Goal: Task Accomplishment & Management: Manage account settings

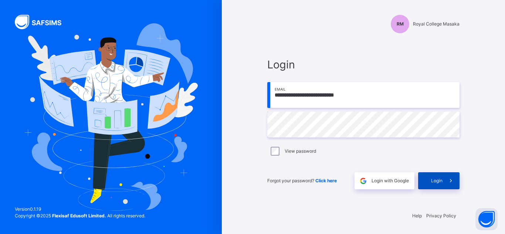
click at [429, 184] on div "Login" at bounding box center [438, 180] width 41 height 17
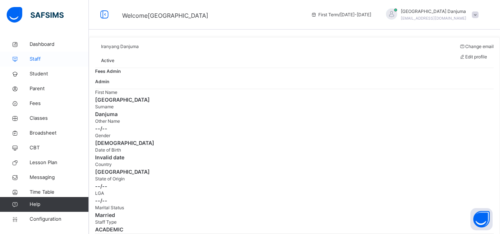
click at [30, 58] on span "Staff" at bounding box center [59, 58] width 59 height 7
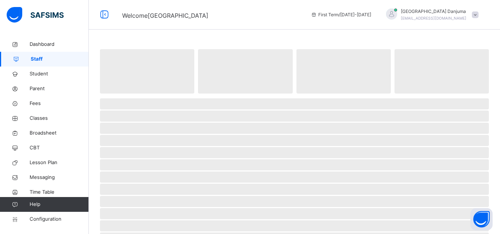
click at [30, 58] on icon at bounding box center [16, 60] width 30 height 6
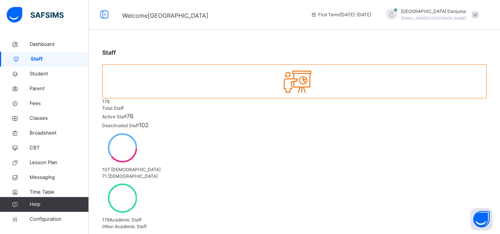
select select "**"
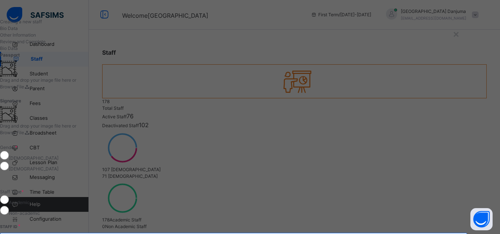
type input "*******"
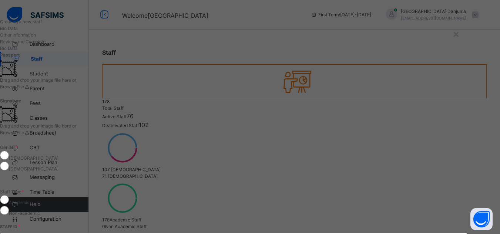
type input "*****"
paste input "**********"
type input "**********"
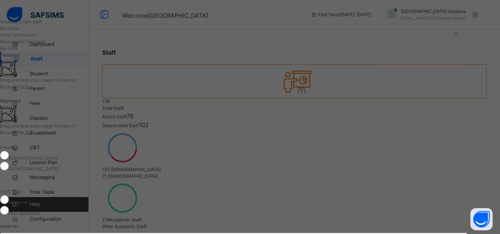
paste input "**********"
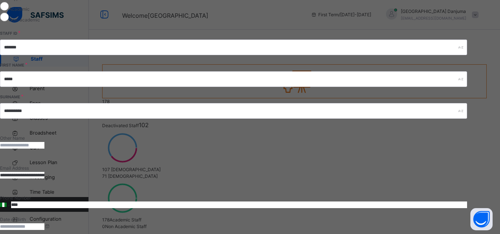
scroll to position [193, 0]
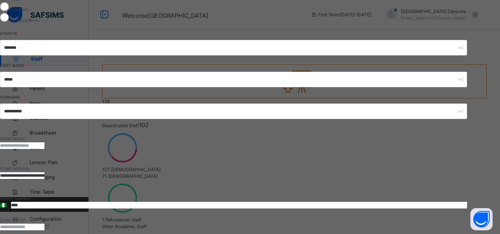
type input "**********"
click at [320, 202] on input "****" at bounding box center [239, 205] width 456 height 7
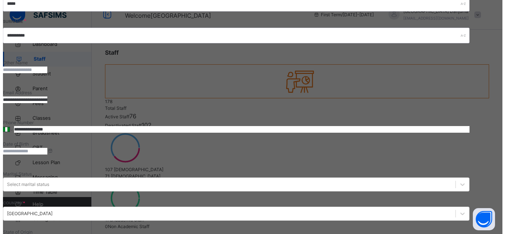
scroll to position [291, 0]
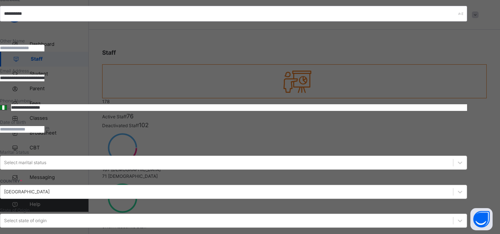
type input "**********"
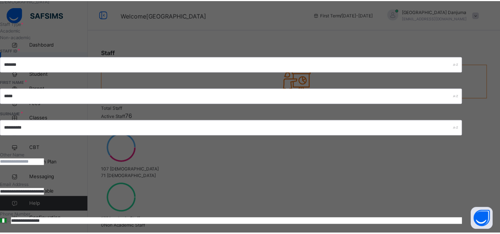
scroll to position [283, 0]
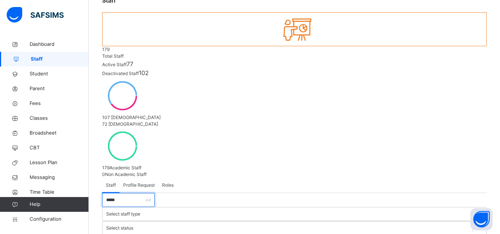
scroll to position [63, 0]
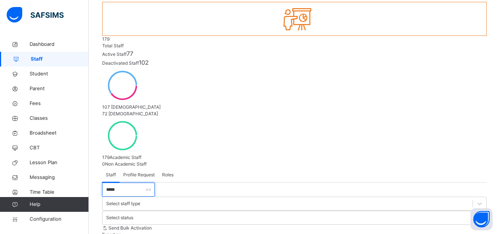
type input "*****"
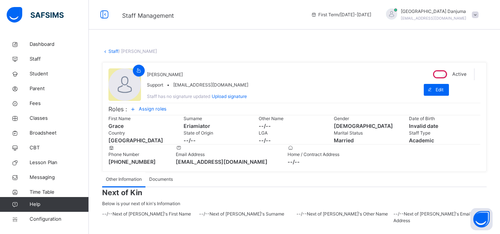
click at [161, 112] on span "Assign roles" at bounding box center [153, 108] width 28 height 7
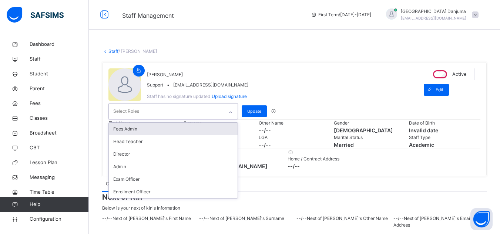
click at [161, 119] on div "Select Roles" at bounding box center [166, 112] width 115 height 16
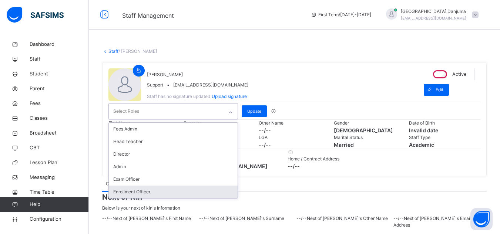
click at [135, 198] on div "Enrollment Officer" at bounding box center [173, 192] width 129 height 13
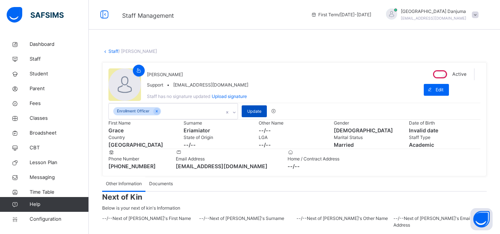
click at [253, 115] on span "Update" at bounding box center [254, 111] width 14 height 6
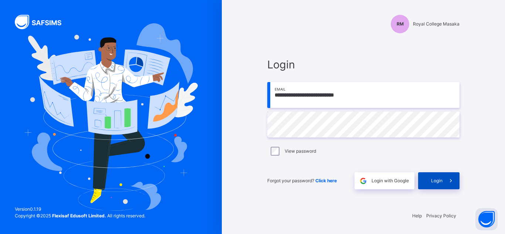
click at [435, 181] on span "Login" at bounding box center [436, 181] width 11 height 7
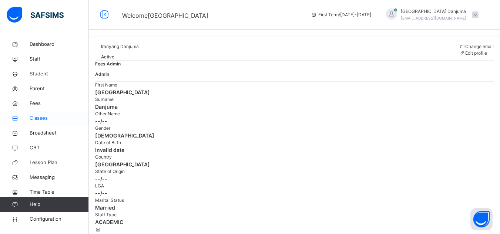
click at [42, 118] on span "Classes" at bounding box center [59, 118] width 59 height 7
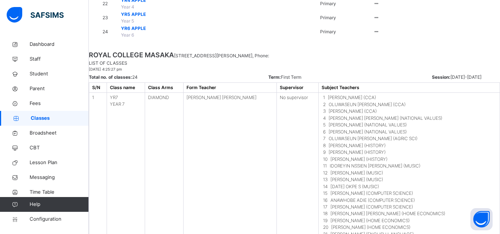
scroll to position [414, 0]
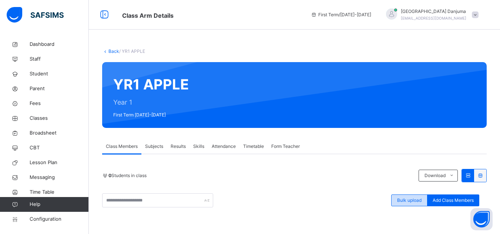
click at [416, 199] on span "Bulk upload" at bounding box center [409, 200] width 24 height 7
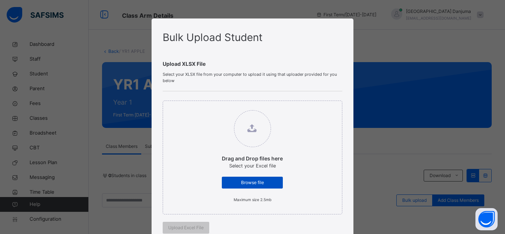
click at [269, 182] on span "Browse file" at bounding box center [253, 182] width 50 height 7
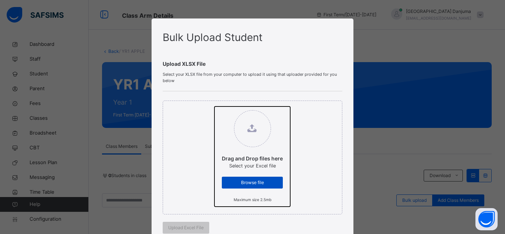
click at [215, 107] on input "Drag and Drop files here Select your Excel file Browse file Maximum size 2.5mb" at bounding box center [215, 107] width 0 height 0
type input "**********"
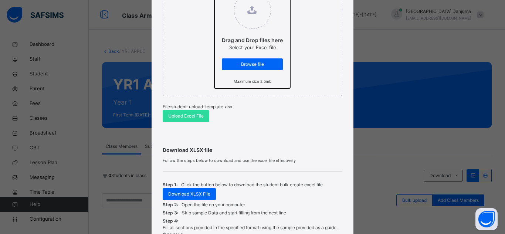
scroll to position [120, 0]
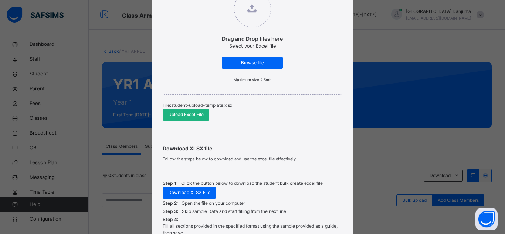
click at [190, 116] on span "Upload Excel File" at bounding box center [186, 114] width 36 height 7
click at [257, 63] on span "Browse file" at bounding box center [253, 63] width 50 height 7
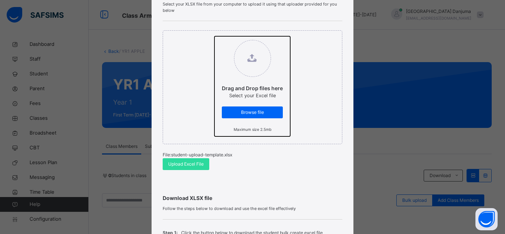
scroll to position [71, 0]
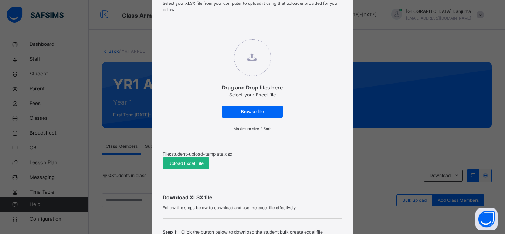
click at [178, 164] on span "Upload Excel File" at bounding box center [186, 163] width 36 height 7
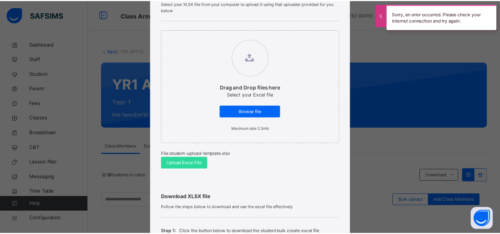
scroll to position [211, 0]
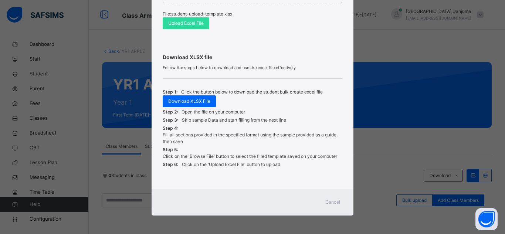
click at [327, 202] on span "Cancel" at bounding box center [333, 202] width 15 height 7
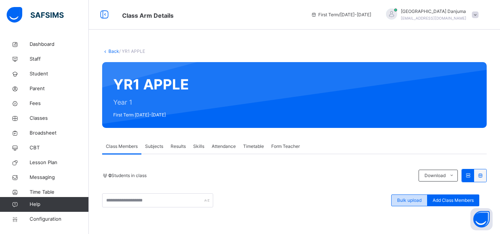
click at [418, 201] on span "Bulk upload" at bounding box center [409, 200] width 24 height 7
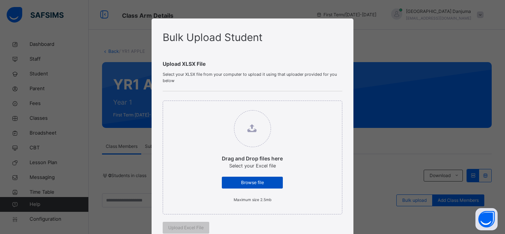
click at [246, 178] on div "Browse file" at bounding box center [252, 183] width 61 height 12
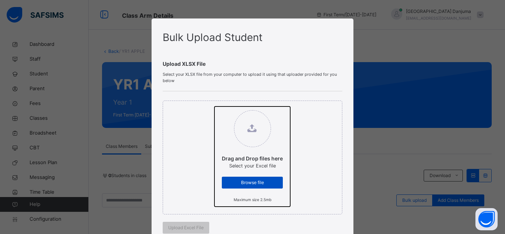
click at [215, 107] on input "Drag and Drop files here Select your Excel file Browse file Maximum size 2.5mb" at bounding box center [215, 107] width 0 height 0
type input "**********"
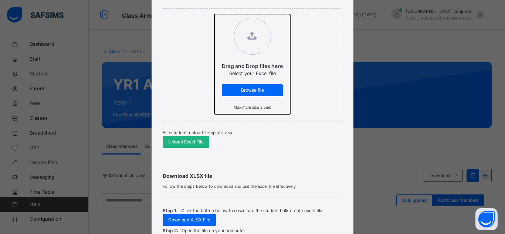
scroll to position [93, 0]
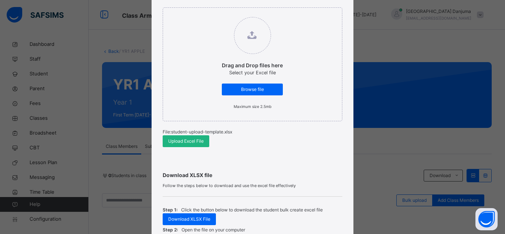
click at [181, 141] on span "Upload Excel File" at bounding box center [186, 141] width 36 height 7
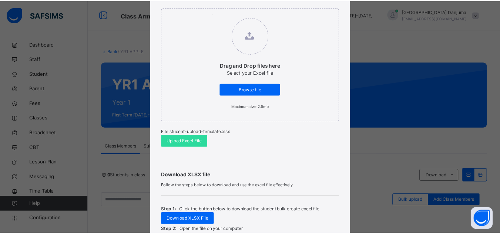
scroll to position [211, 0]
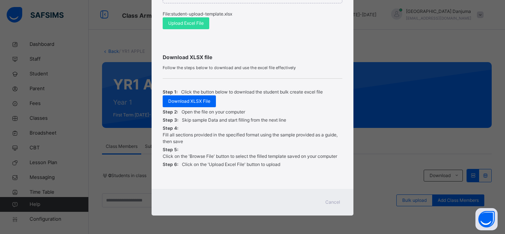
click at [328, 203] on span "Cancel" at bounding box center [333, 202] width 15 height 7
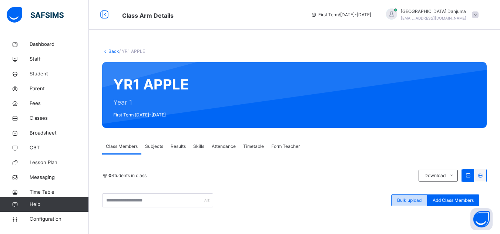
click at [415, 201] on span "Bulk upload" at bounding box center [409, 200] width 24 height 7
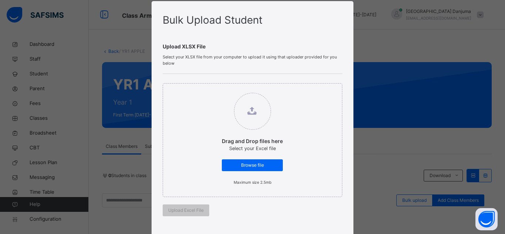
scroll to position [7, 0]
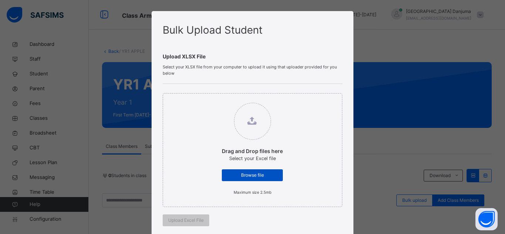
click at [245, 174] on span "Browse file" at bounding box center [253, 175] width 50 height 7
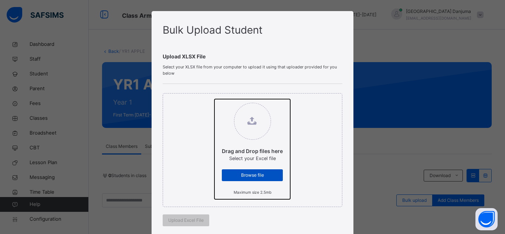
click at [215, 99] on input "Drag and Drop files here Select your Excel file Browse file Maximum size 2.5mb" at bounding box center [215, 99] width 0 height 0
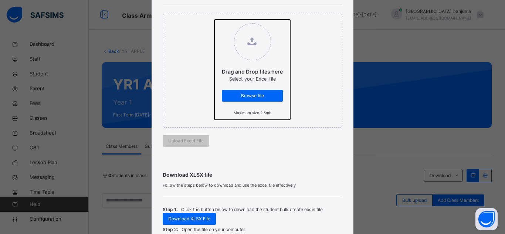
scroll to position [88, 0]
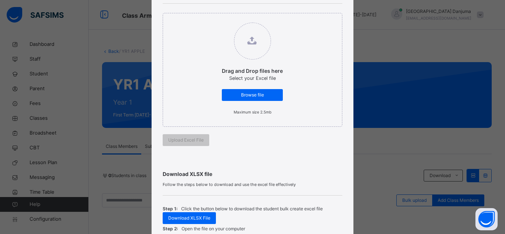
click at [324, 115] on div "Drag and Drop files here Select your Excel file Browse file Maximum size 2.5mb" at bounding box center [253, 70] width 180 height 114
click at [253, 94] on span "Browse file" at bounding box center [253, 95] width 50 height 7
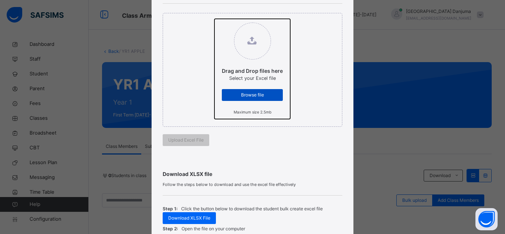
click at [215, 19] on input "Drag and Drop files here Select your Excel file Browse file Maximum size 2.5mb" at bounding box center [215, 19] width 0 height 0
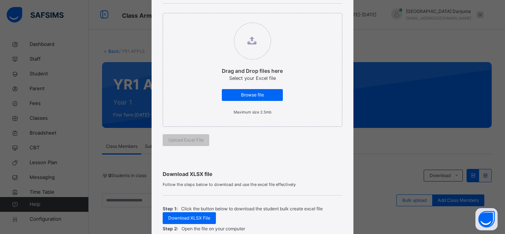
click at [239, 162] on div "Download XLSX file Follow the steps below to download and use the excel file ef…" at bounding box center [253, 224] width 180 height 139
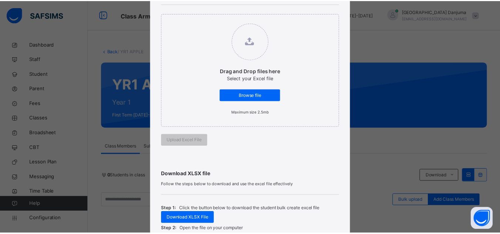
scroll to position [205, 0]
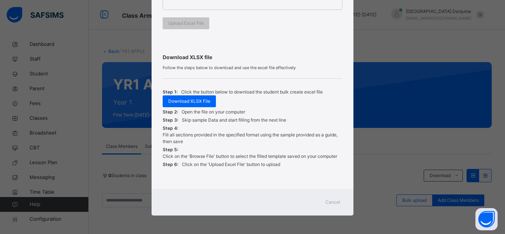
click at [334, 199] on span "Cancel" at bounding box center [333, 202] width 15 height 7
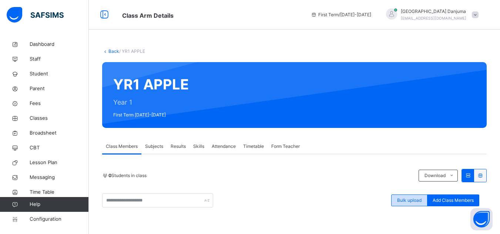
click at [416, 199] on span "Bulk upload" at bounding box center [409, 200] width 24 height 7
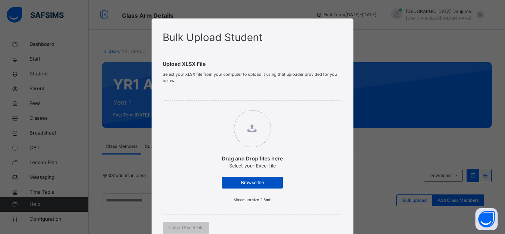
click at [252, 180] on span "Browse file" at bounding box center [253, 182] width 50 height 7
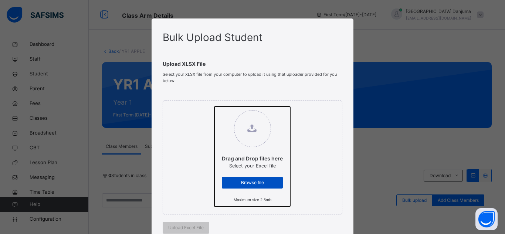
click at [215, 107] on input "Drag and Drop files here Select your Excel file Browse file Maximum size 2.5mb" at bounding box center [215, 107] width 0 height 0
type input "**********"
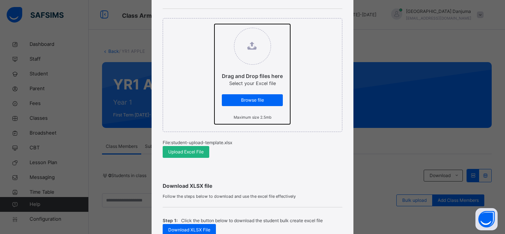
scroll to position [83, 0]
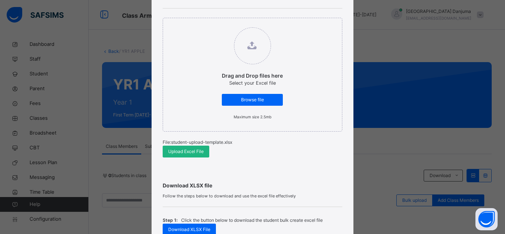
click at [189, 151] on span "Upload Excel File" at bounding box center [186, 151] width 36 height 7
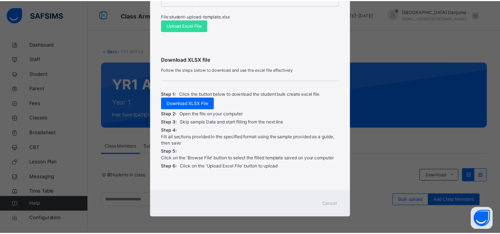
scroll to position [211, 0]
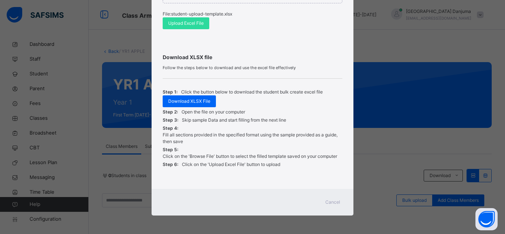
click at [332, 200] on span "Cancel" at bounding box center [333, 202] width 15 height 7
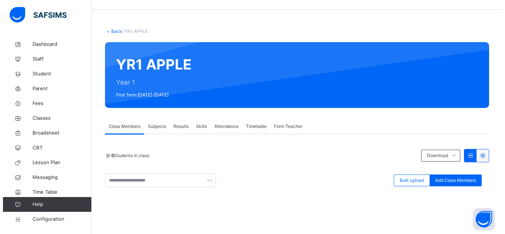
scroll to position [0, 0]
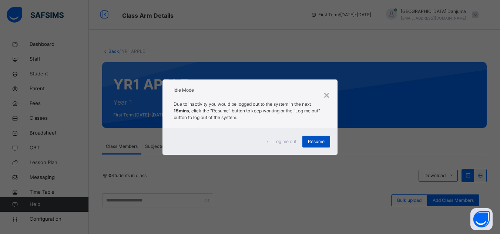
click at [320, 141] on span "Resume" at bounding box center [316, 141] width 17 height 7
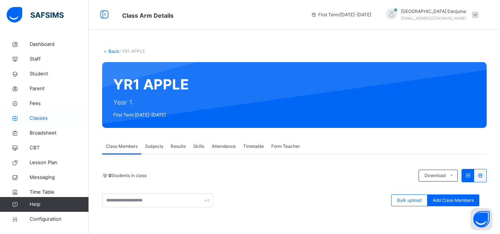
click at [42, 117] on span "Classes" at bounding box center [59, 118] width 59 height 7
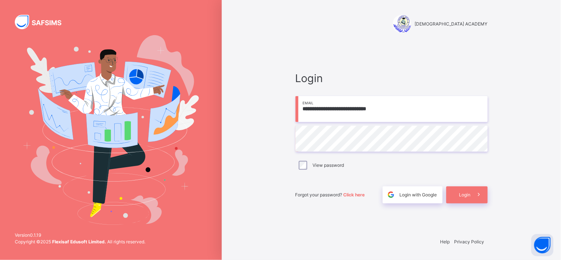
click at [398, 104] on input "**********" at bounding box center [392, 109] width 192 height 26
paste input "email"
type input "**********"
click at [467, 194] on span "Login" at bounding box center [465, 195] width 11 height 7
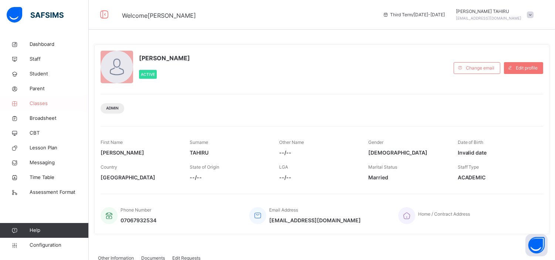
click at [44, 100] on span "Classes" at bounding box center [59, 103] width 59 height 7
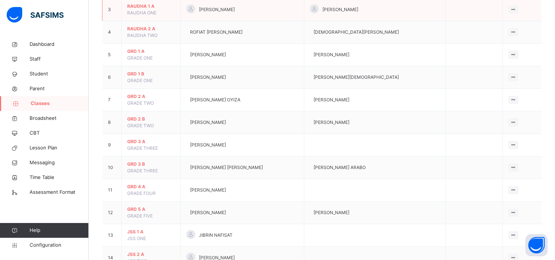
scroll to position [135, 0]
click at [143, 162] on span "GRD 3 B" at bounding box center [151, 164] width 48 height 7
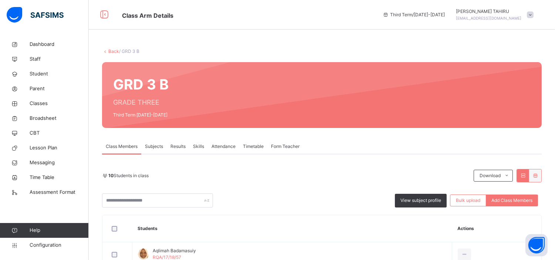
click at [197, 146] on span "Skills" at bounding box center [198, 146] width 11 height 7
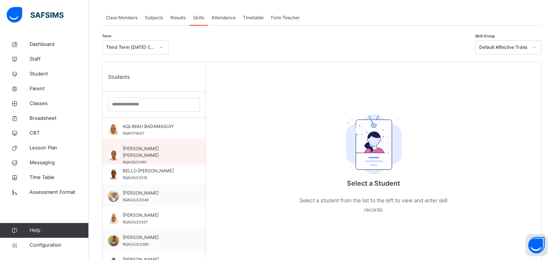
scroll to position [131, 0]
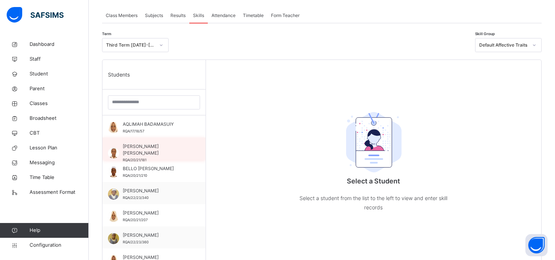
click at [154, 148] on span "BASHIR ABDALLAH ABDULLAHI" at bounding box center [156, 149] width 66 height 13
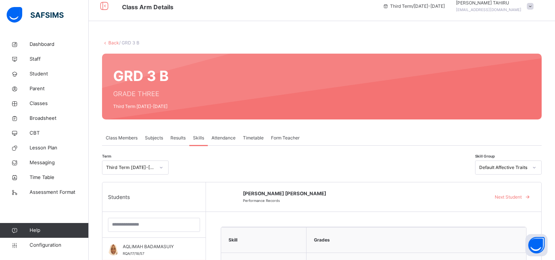
scroll to position [0, 0]
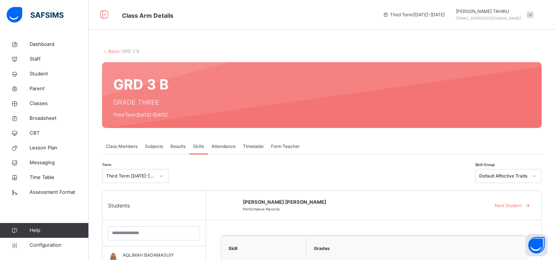
click at [114, 51] on link "Back" at bounding box center [113, 51] width 11 height 6
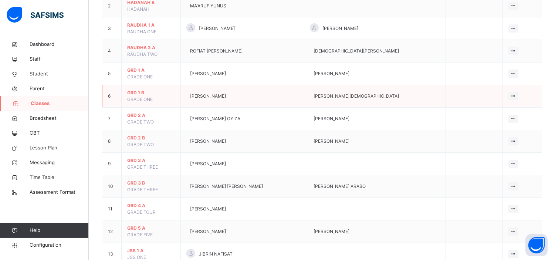
scroll to position [120, 0]
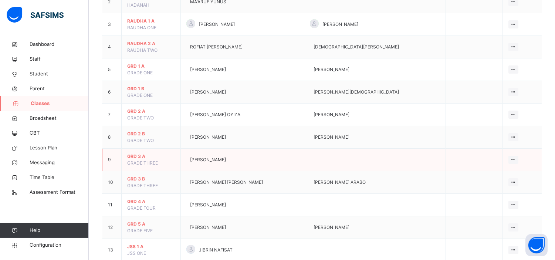
click at [139, 155] on span "GRD 3 A" at bounding box center [151, 156] width 48 height 7
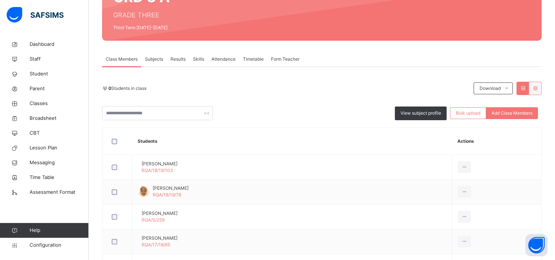
scroll to position [88, 0]
click at [202, 58] on span "Skills" at bounding box center [198, 58] width 11 height 7
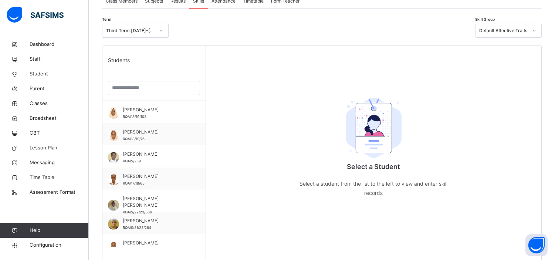
scroll to position [147, 0]
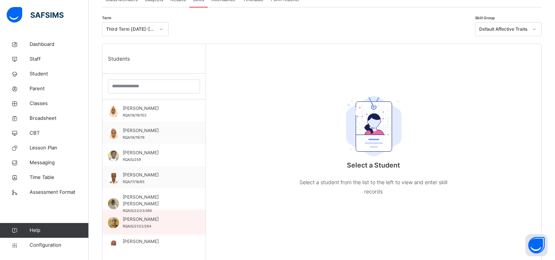
click at [156, 218] on span "[PERSON_NAME]" at bounding box center [156, 219] width 66 height 7
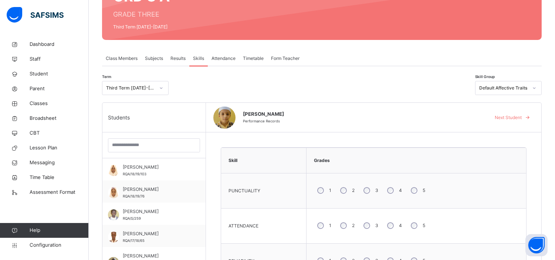
scroll to position [87, 0]
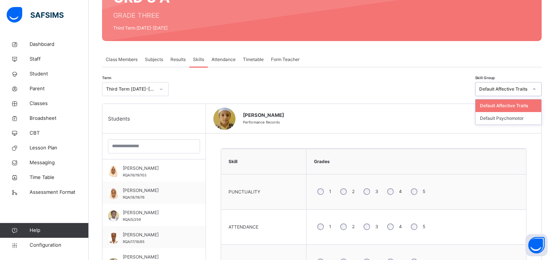
click at [504, 89] on div "Default Affective Traits" at bounding box center [504, 89] width 49 height 7
click at [499, 119] on div "Default Psychomotor" at bounding box center [509, 118] width 66 height 13
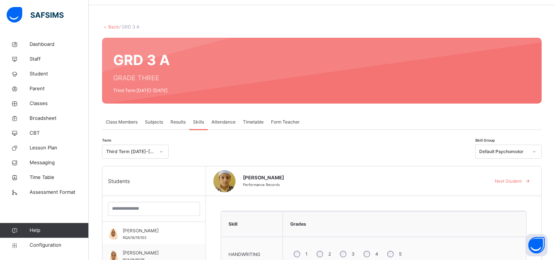
scroll to position [4, 0]
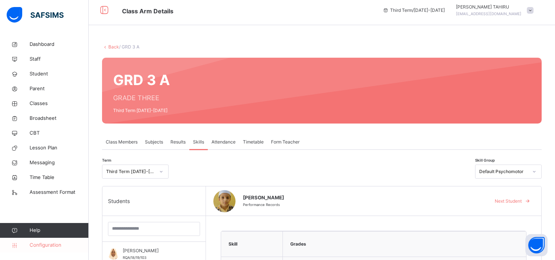
click at [53, 246] on span "Configuration" at bounding box center [59, 245] width 59 height 7
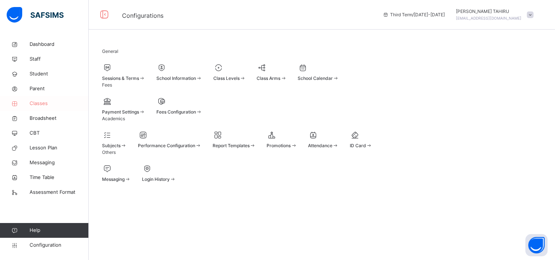
click at [39, 105] on span "Classes" at bounding box center [59, 103] width 59 height 7
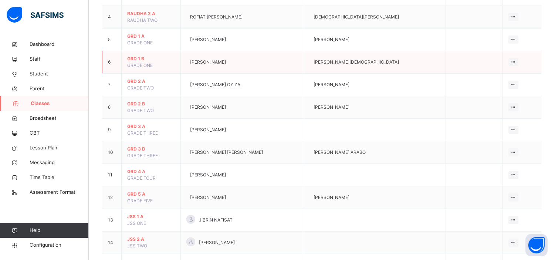
scroll to position [150, 0]
click at [139, 124] on span "GRD 3 A" at bounding box center [151, 126] width 48 height 7
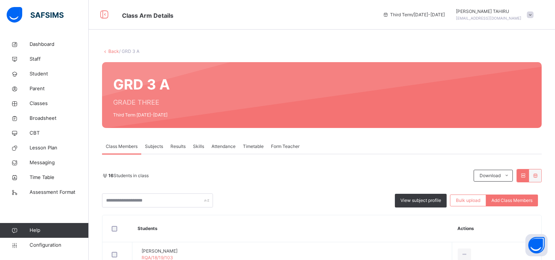
click at [287, 144] on span "Form Teacher" at bounding box center [285, 146] width 28 height 7
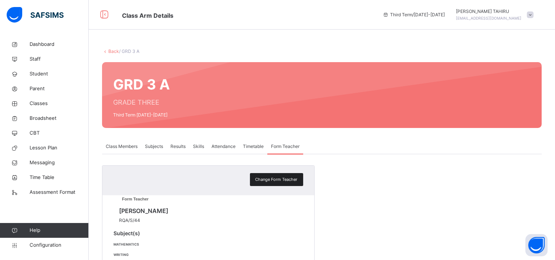
click at [289, 176] on span "Change Form Teacher" at bounding box center [277, 179] width 42 height 6
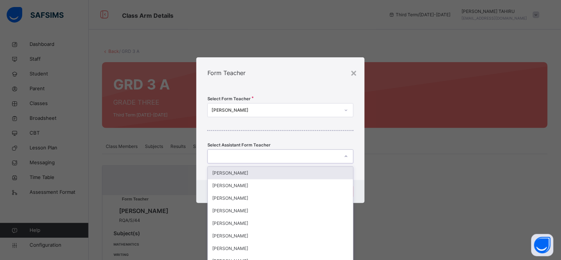
click at [256, 157] on div at bounding box center [273, 156] width 131 height 11
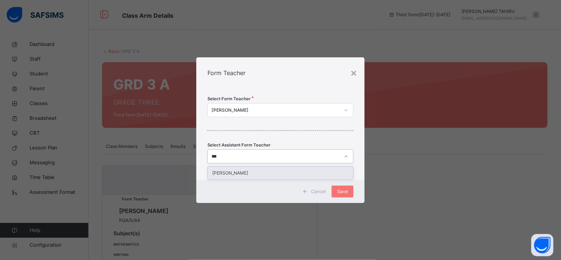
type input "****"
click at [246, 171] on div "RAMATU TAHIRU" at bounding box center [280, 173] width 145 height 13
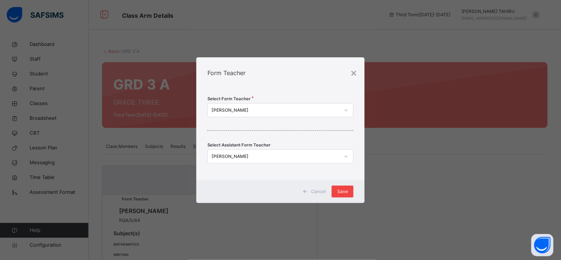
click at [345, 190] on span "Save" at bounding box center [342, 191] width 11 height 7
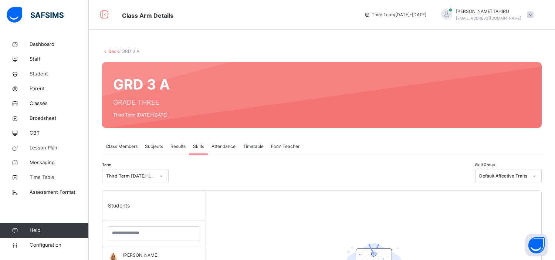
scroll to position [191, 0]
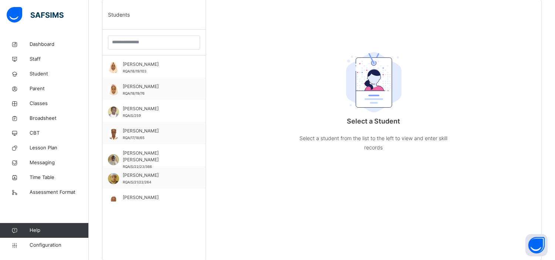
click at [148, 174] on span "IYAAD NOORI" at bounding box center [156, 175] width 66 height 7
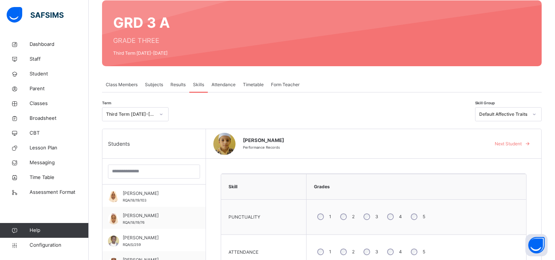
scroll to position [61, 0]
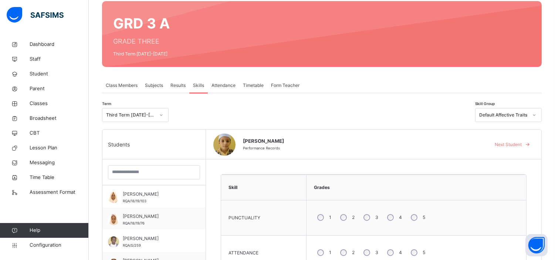
click at [492, 115] on div "Default Affective Traits" at bounding box center [504, 115] width 49 height 7
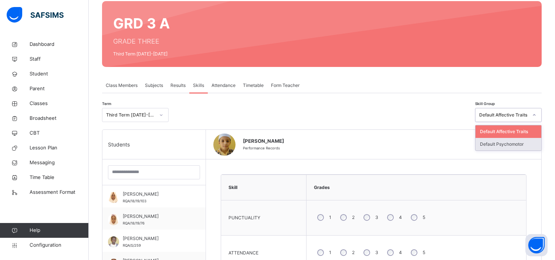
click at [491, 145] on div "Default Psychomotor" at bounding box center [509, 144] width 66 height 13
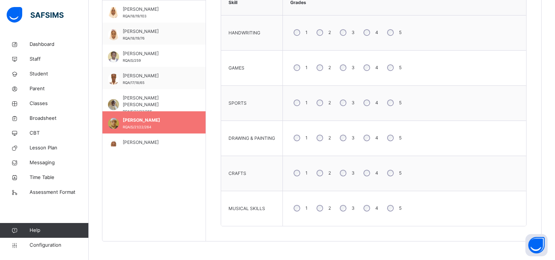
scroll to position [0, 0]
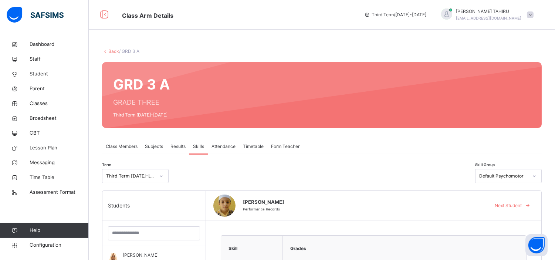
click at [534, 18] on div at bounding box center [530, 14] width 7 height 7
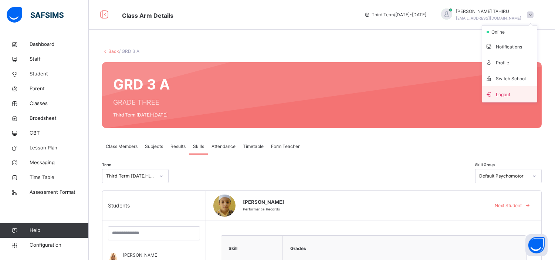
click at [510, 90] on span "Logout" at bounding box center [509, 94] width 49 height 10
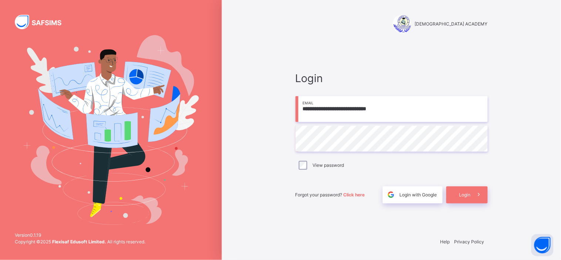
click at [388, 110] on input "**********" at bounding box center [392, 109] width 192 height 26
paste input "email"
type input "**********"
click at [465, 196] on span "Login" at bounding box center [465, 195] width 11 height 7
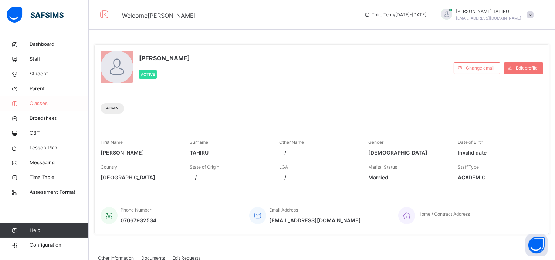
click at [41, 101] on span "Classes" at bounding box center [59, 103] width 59 height 7
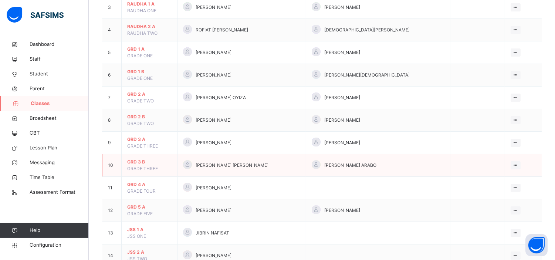
scroll to position [137, 0]
click at [136, 138] on span "GRD 3 A" at bounding box center [149, 139] width 44 height 7
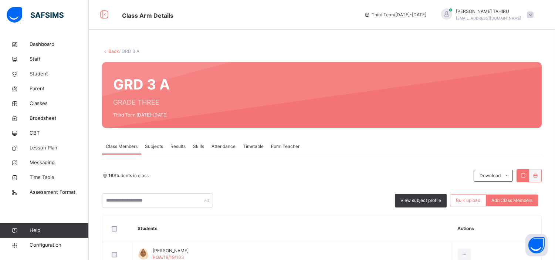
click at [195, 145] on span "Skills" at bounding box center [198, 146] width 11 height 7
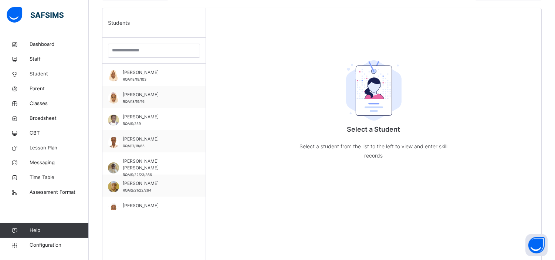
scroll to position [183, 0]
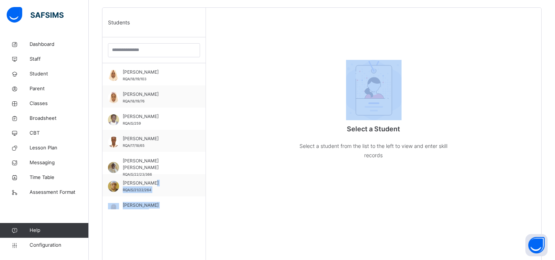
drag, startPoint x: 149, startPoint y: 185, endPoint x: 494, endPoint y: 104, distance: 353.6
click at [494, 104] on div "Students AISHA KALLI BABA RQA/18/19/103 AISHA USMAN YUSUF RQA/18/19/76 ALIYU SA…" at bounding box center [321, 138] width 439 height 260
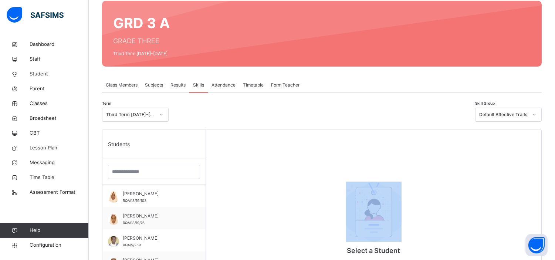
scroll to position [61, 0]
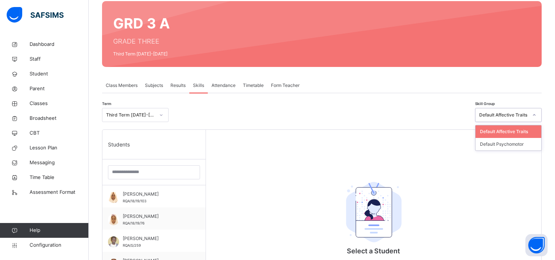
click at [501, 114] on div "Default Affective Traits" at bounding box center [504, 115] width 49 height 7
click at [501, 142] on div "Default Psychomotor" at bounding box center [509, 144] width 66 height 13
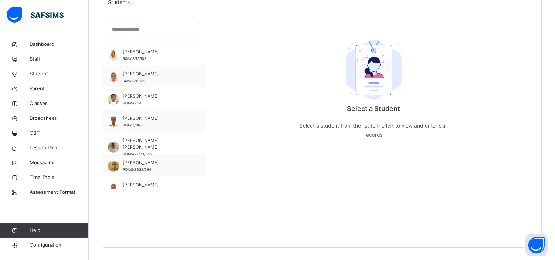
scroll to position [210, 0]
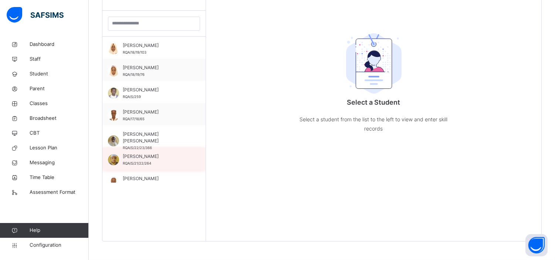
click at [146, 157] on span "IYAAD NOORI" at bounding box center [156, 156] width 66 height 7
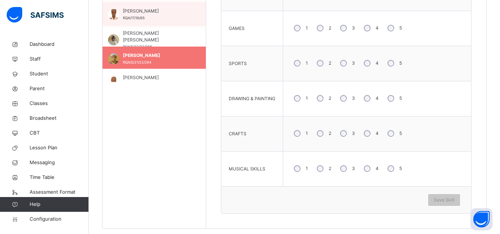
scroll to position [26, 0]
click at [478, 33] on div "Skill Grades HANDWRITING 1 2 3 4 5 GAMES 1 2 3 4 5 SPORTS 1 2 3 4 5 DRAWING & P…" at bounding box center [346, 82] width 280 height 294
click at [339, 168] on div "3" at bounding box center [347, 169] width 20 height 16
click at [392, 31] on div "5" at bounding box center [394, 28] width 20 height 16
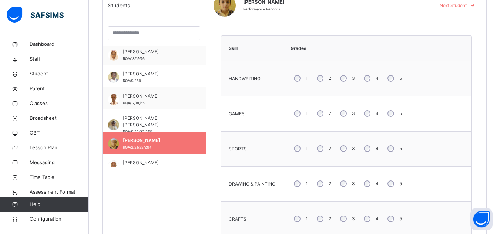
scroll to position [202, 0]
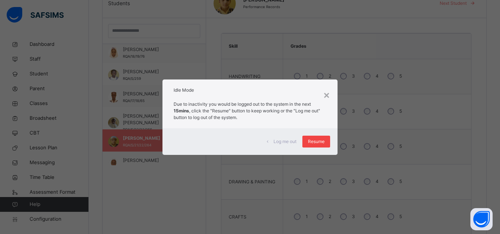
click at [315, 142] on span "Resume" at bounding box center [316, 141] width 17 height 7
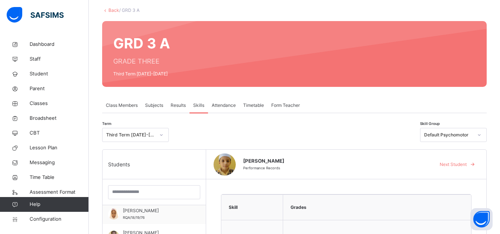
scroll to position [41, 0]
click at [36, 104] on span "Classes" at bounding box center [59, 103] width 59 height 7
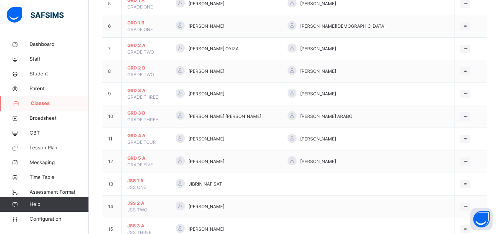
scroll to position [186, 0]
click at [141, 112] on span "GRD 3 B" at bounding box center [145, 113] width 37 height 7
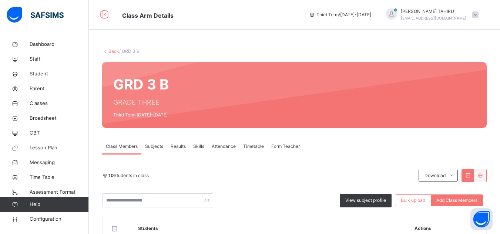
click at [293, 146] on span "Form Teacher" at bounding box center [285, 146] width 28 height 7
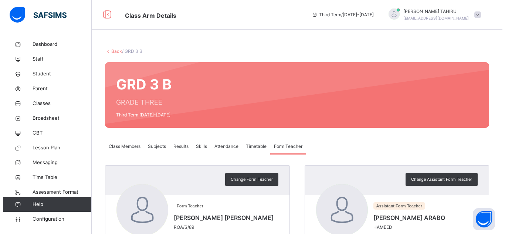
scroll to position [57, 0]
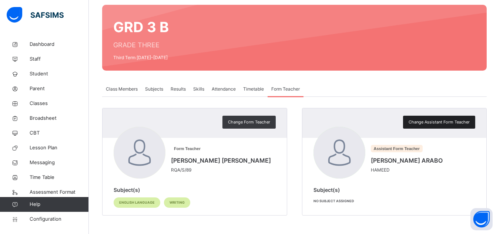
click at [446, 121] on span "Change Assistant Form Teacher" at bounding box center [438, 122] width 61 height 6
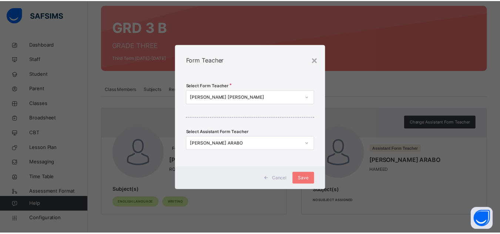
scroll to position [0, 0]
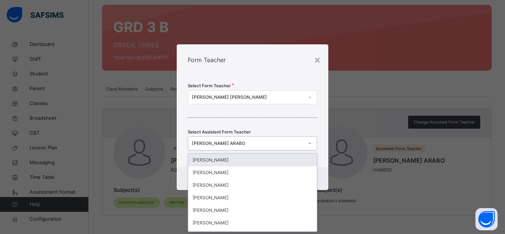
click at [260, 142] on div "IBRAHIM ABDULHAMEED ARABO" at bounding box center [248, 143] width 112 height 7
type input "***"
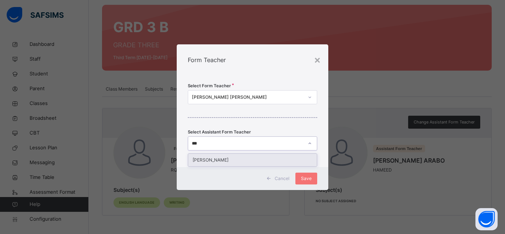
click at [220, 160] on div "RAMATU TAHIRU" at bounding box center [252, 160] width 129 height 13
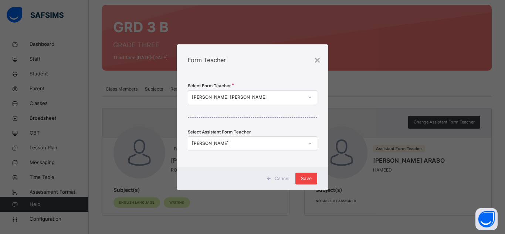
click at [306, 177] on span "Save" at bounding box center [306, 178] width 11 height 7
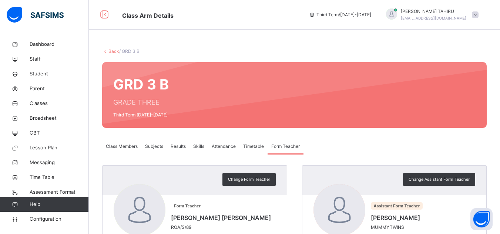
click at [112, 49] on link "Back" at bounding box center [113, 51] width 11 height 6
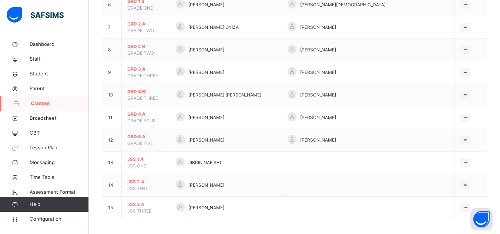
scroll to position [211, 0]
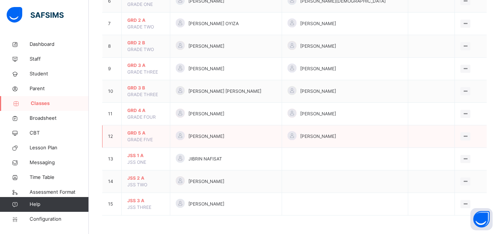
click at [139, 132] on span "GRD 5 A" at bounding box center [145, 133] width 37 height 7
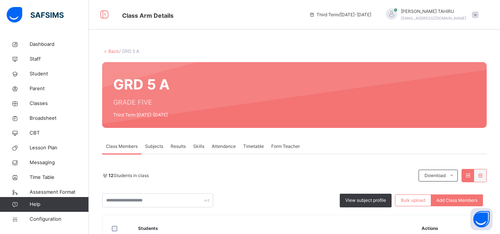
click at [282, 143] on span "Form Teacher" at bounding box center [285, 146] width 28 height 7
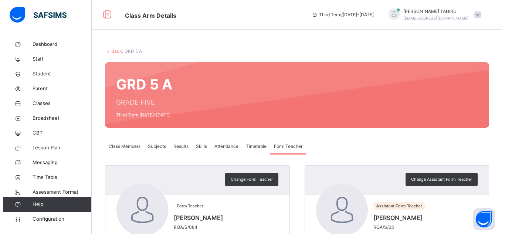
scroll to position [79, 0]
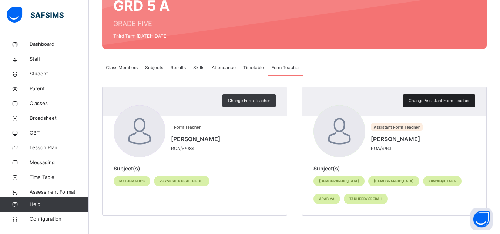
click at [439, 100] on span "Change Assistant Form Teacher" at bounding box center [438, 101] width 61 height 6
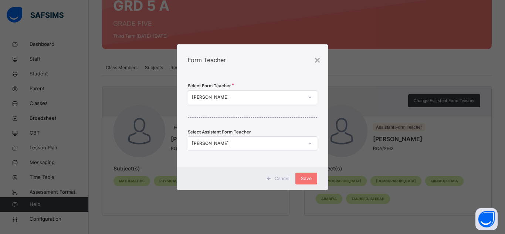
scroll to position [0, 0]
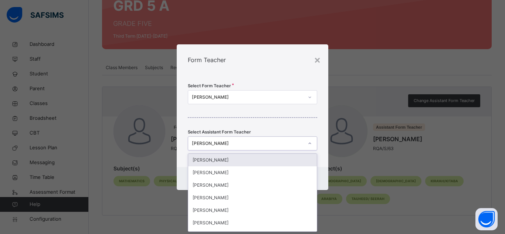
click at [250, 147] on div "JABIR ASHIR" at bounding box center [245, 143] width 115 height 11
type input "***"
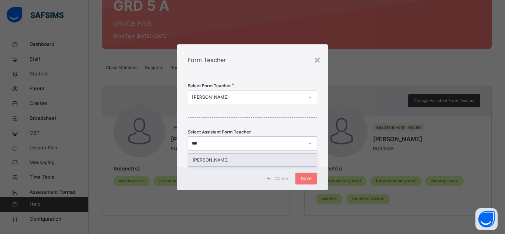
click at [221, 159] on div "RAMATU TAHIRU" at bounding box center [252, 160] width 129 height 13
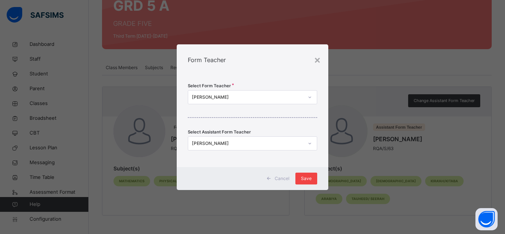
click at [309, 179] on span "Save" at bounding box center [306, 178] width 11 height 7
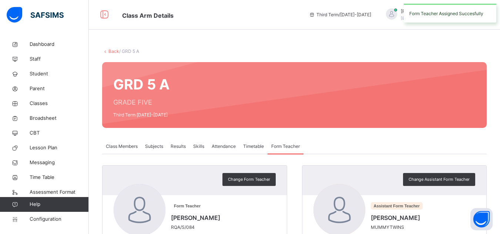
click at [112, 51] on link "Back" at bounding box center [113, 51] width 11 height 6
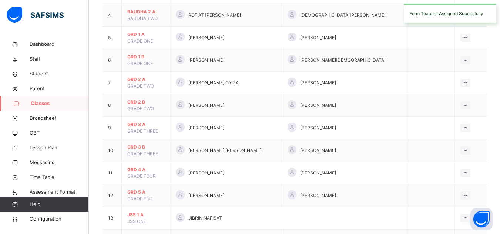
scroll to position [211, 0]
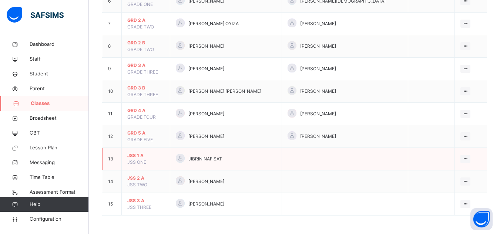
click at [137, 156] on span "JSS 1 A" at bounding box center [145, 155] width 37 height 7
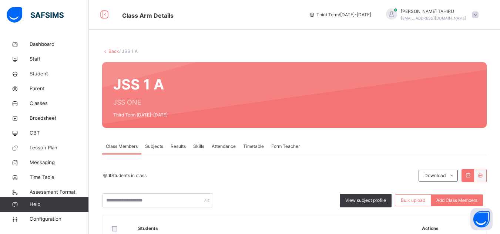
click at [284, 145] on span "Form Teacher" at bounding box center [285, 146] width 28 height 7
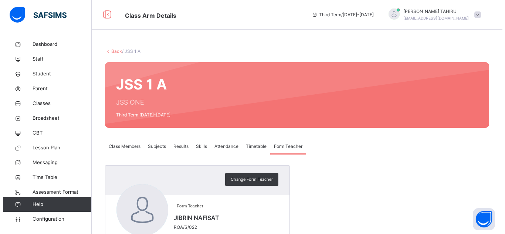
scroll to position [54, 0]
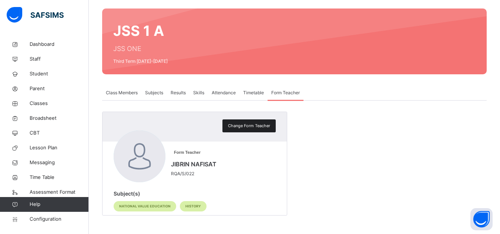
click at [266, 127] on span "Change Form Teacher" at bounding box center [249, 126] width 42 height 6
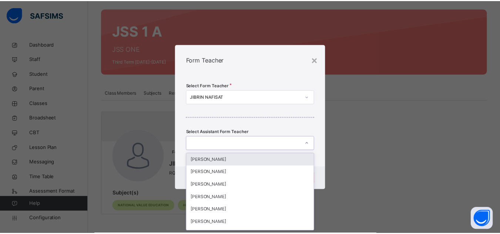
scroll to position [0, 0]
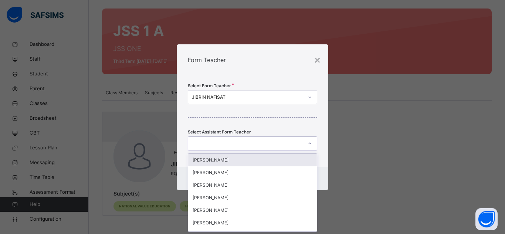
click at [209, 141] on div at bounding box center [245, 143] width 115 height 11
type input "***"
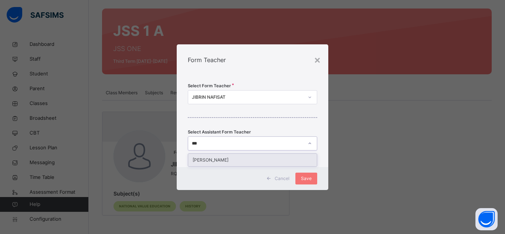
click at [215, 157] on div "RAMATU TAHIRU" at bounding box center [252, 160] width 129 height 13
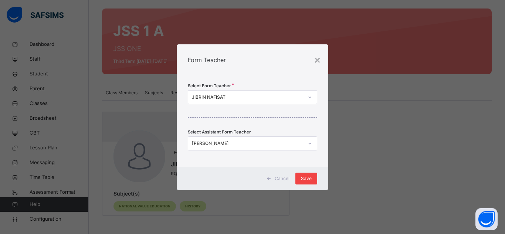
click at [316, 179] on div "Save" at bounding box center [307, 179] width 22 height 12
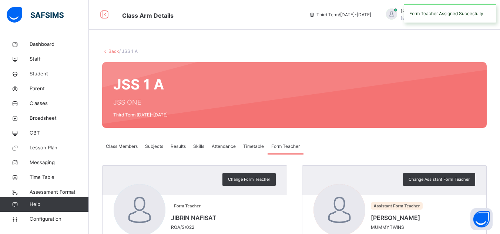
click at [112, 52] on link "Back" at bounding box center [113, 51] width 11 height 6
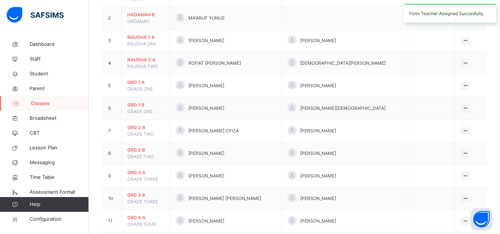
scroll to position [211, 0]
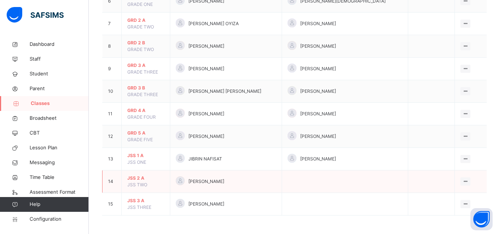
click at [133, 176] on span "JSS 2 A" at bounding box center [145, 178] width 37 height 7
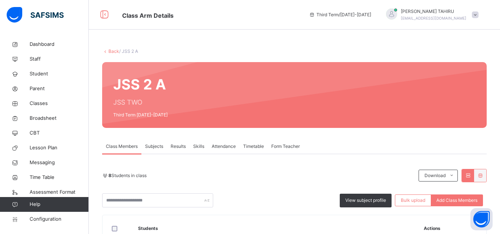
click at [276, 150] on div "Form Teacher" at bounding box center [286, 146] width 36 height 15
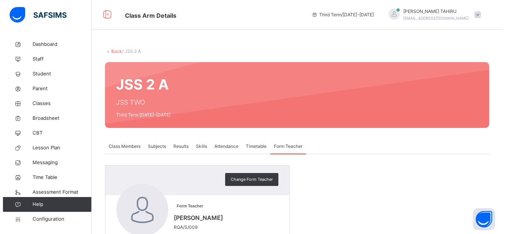
scroll to position [54, 0]
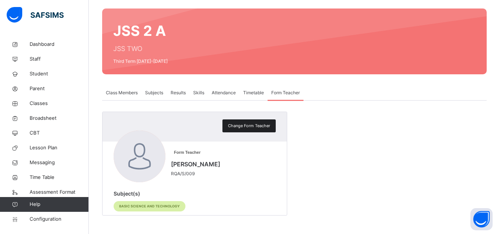
click at [249, 127] on span "Change Form Teacher" at bounding box center [249, 126] width 42 height 6
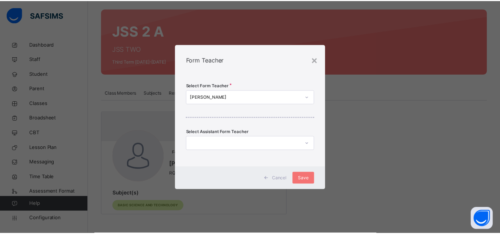
scroll to position [0, 0]
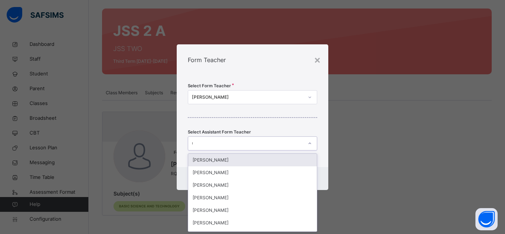
click at [218, 138] on div "*" at bounding box center [245, 143] width 115 height 11
type input "***"
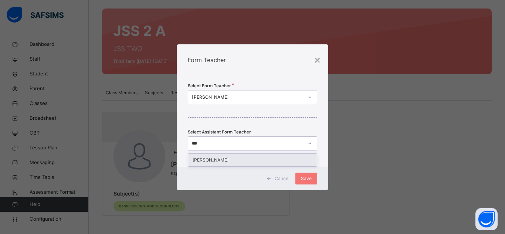
click at [221, 159] on div "RAMATU TAHIRU" at bounding box center [252, 160] width 129 height 13
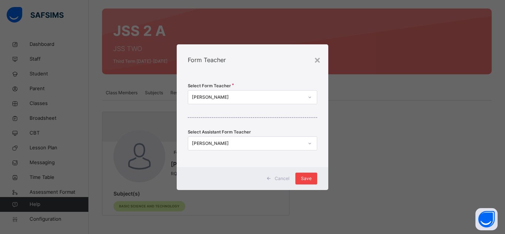
click at [307, 178] on span "Save" at bounding box center [306, 178] width 11 height 7
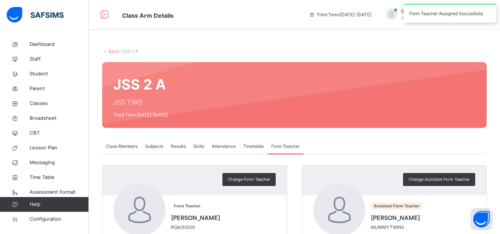
click at [112, 51] on link "Back" at bounding box center [113, 51] width 11 height 6
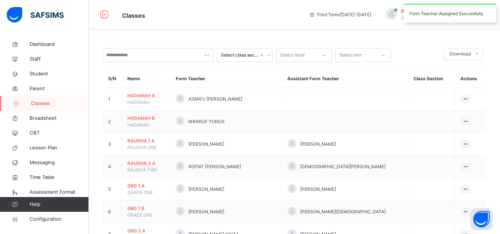
scroll to position [211, 0]
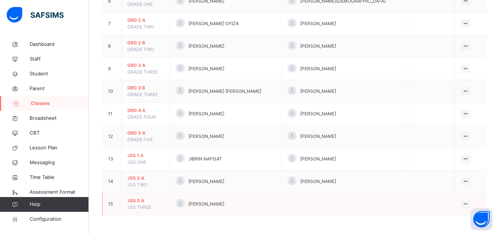
click at [135, 198] on span "JSS 3 A" at bounding box center [145, 201] width 37 height 7
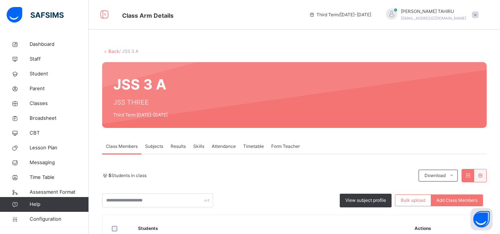
click at [285, 146] on span "Form Teacher" at bounding box center [285, 146] width 28 height 7
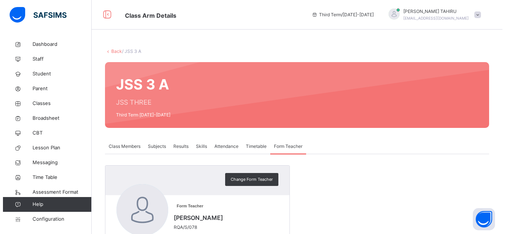
scroll to position [54, 0]
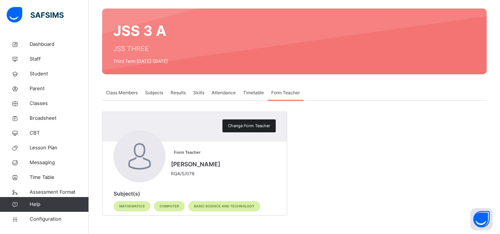
click at [252, 127] on span "Change Form Teacher" at bounding box center [249, 126] width 42 height 6
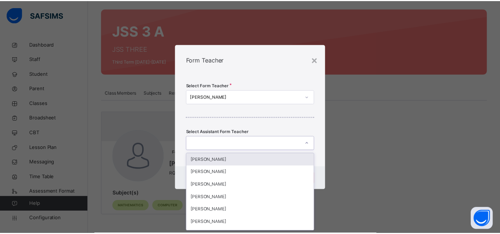
scroll to position [0, 0]
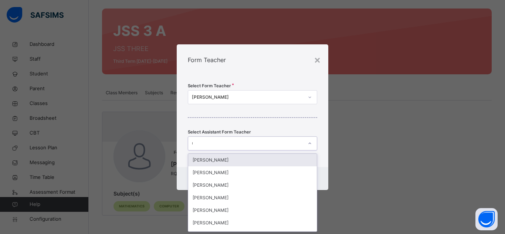
click at [230, 142] on div "*" at bounding box center [245, 143] width 115 height 11
type input "***"
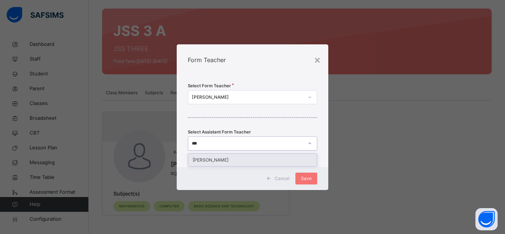
click at [226, 161] on div "RAMATU TAHIRU" at bounding box center [252, 160] width 129 height 13
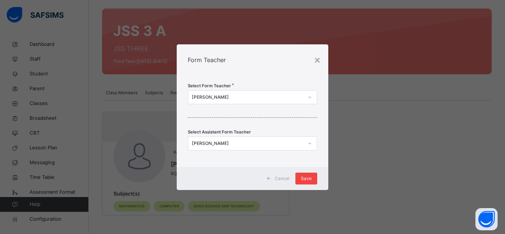
click at [309, 178] on span "Save" at bounding box center [306, 178] width 11 height 7
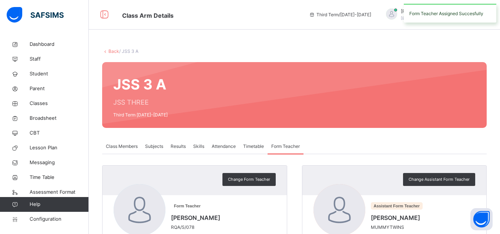
click at [112, 52] on link "Back" at bounding box center [113, 51] width 11 height 6
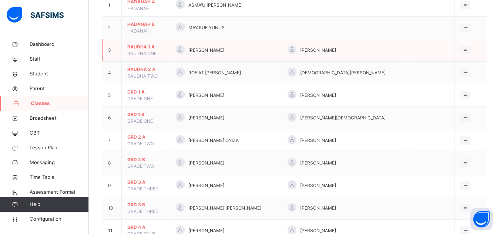
scroll to position [211, 0]
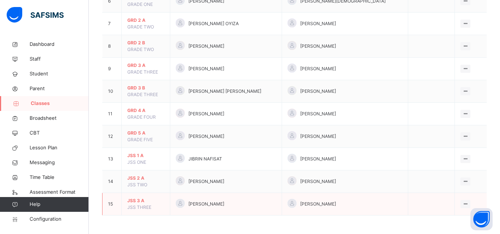
click at [136, 199] on span "JSS 3 A" at bounding box center [145, 201] width 37 height 7
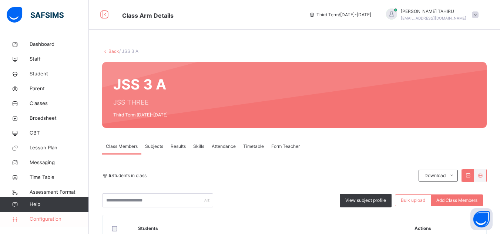
click at [44, 219] on span "Configuration" at bounding box center [59, 219] width 59 height 7
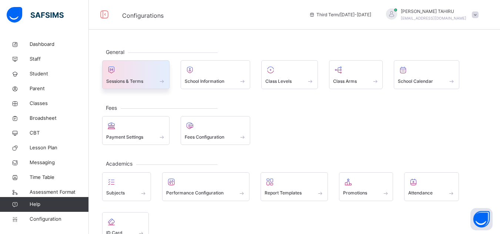
click at [145, 80] on div "Sessions & Terms" at bounding box center [135, 81] width 59 height 8
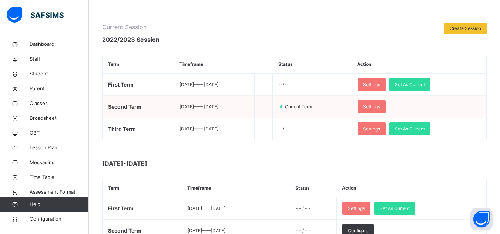
scroll to position [83, 0]
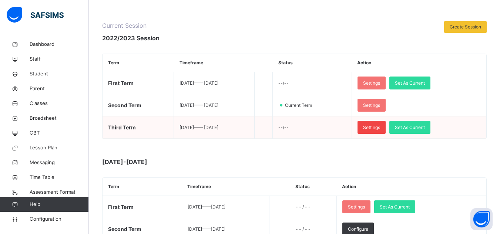
click at [380, 128] on span "Settings" at bounding box center [371, 127] width 17 height 7
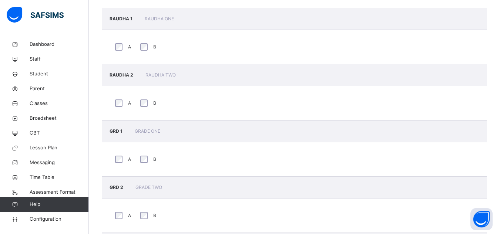
scroll to position [242, 0]
click at [40, 105] on span "Classes" at bounding box center [59, 103] width 59 height 7
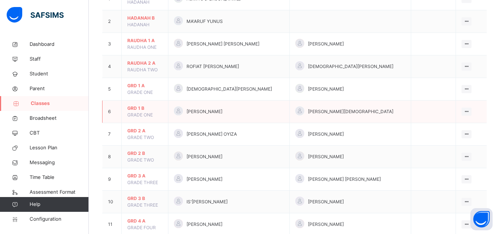
scroll to position [101, 0]
click at [137, 108] on span "GRD 1 B" at bounding box center [144, 108] width 35 height 7
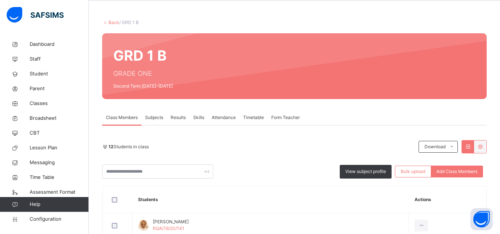
scroll to position [29, 0]
click at [291, 118] on span "Form Teacher" at bounding box center [285, 117] width 28 height 7
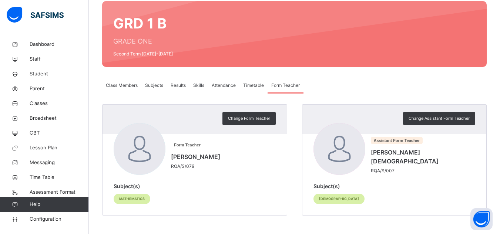
scroll to position [0, 0]
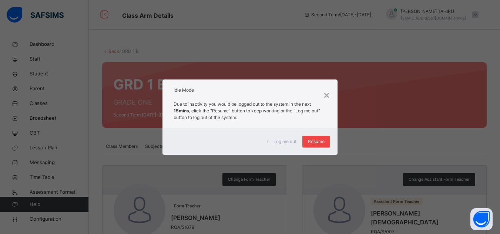
click at [320, 143] on span "Resume" at bounding box center [316, 141] width 17 height 7
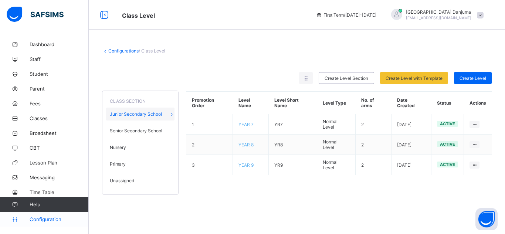
click at [38, 218] on span "Configuration" at bounding box center [59, 219] width 59 height 6
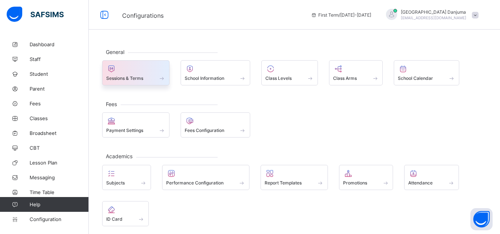
click at [147, 78] on div "Sessions & Terms" at bounding box center [135, 78] width 59 height 6
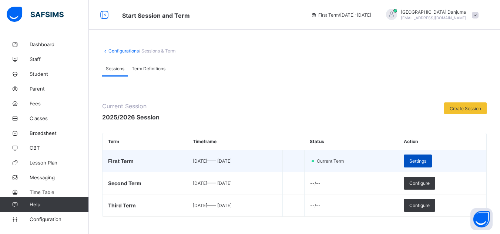
click at [426, 161] on span "Settings" at bounding box center [417, 161] width 17 height 6
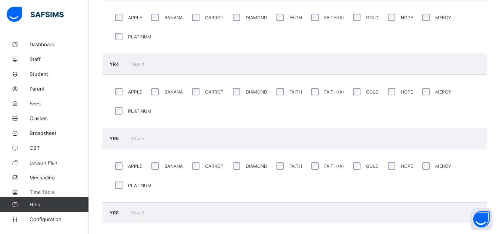
scroll to position [967, 0]
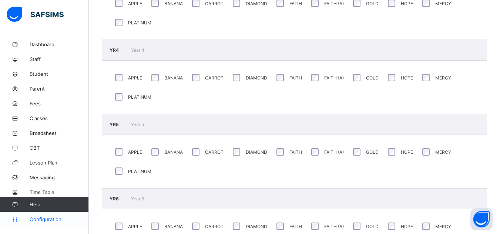
click at [43, 218] on span "Configuration" at bounding box center [59, 219] width 59 height 6
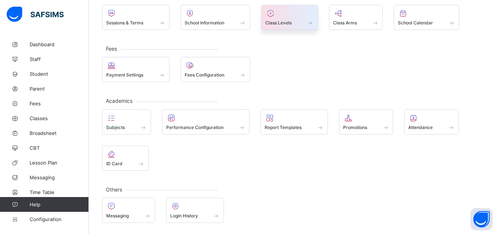
click at [293, 20] on div "Class Levels" at bounding box center [289, 23] width 48 height 6
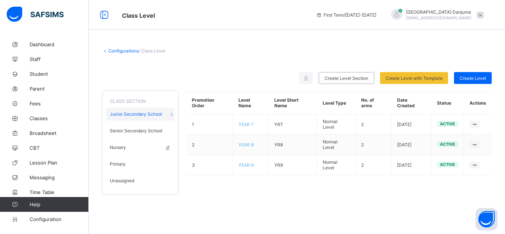
click at [120, 147] on span "Nursery" at bounding box center [118, 148] width 16 height 6
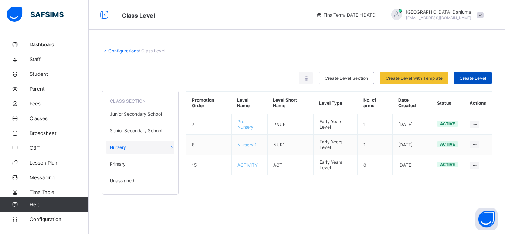
click at [470, 75] on span "Create Level" at bounding box center [473, 78] width 27 height 6
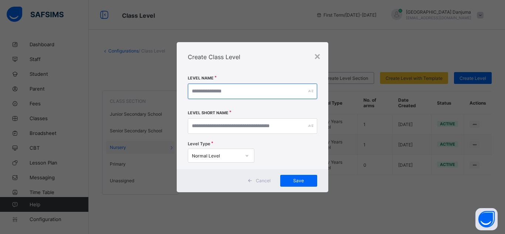
click at [219, 92] on input "text" at bounding box center [252, 92] width 129 height 16
type input "*********"
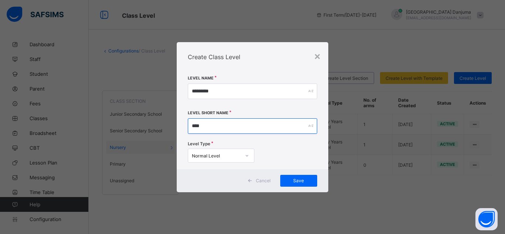
type input "****"
click at [234, 156] on div "Normal Level" at bounding box center [216, 156] width 49 height 6
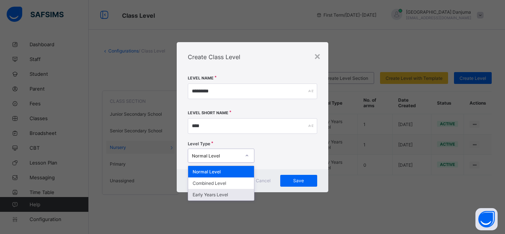
click at [223, 195] on div "Early Years Level" at bounding box center [221, 194] width 66 height 11
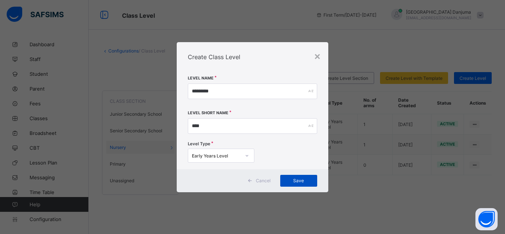
click at [296, 181] on span "Save" at bounding box center [299, 181] width 26 height 6
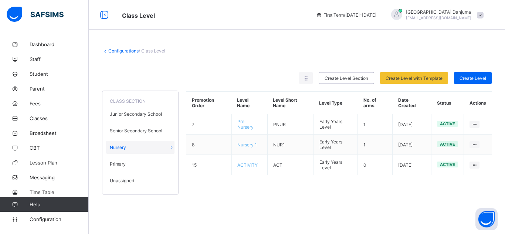
click at [119, 181] on span "Unassigned" at bounding box center [122, 181] width 24 height 6
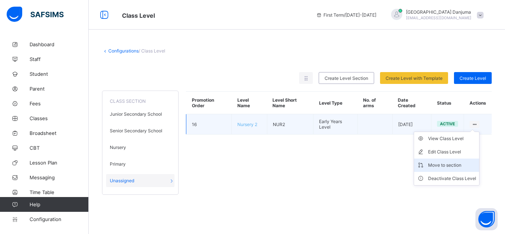
click at [450, 166] on div "Move to section" at bounding box center [452, 165] width 48 height 7
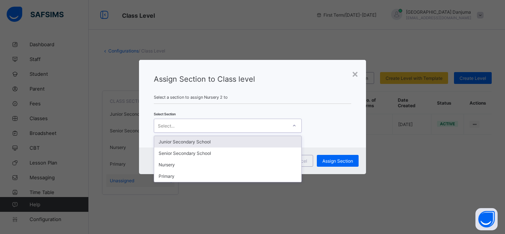
click at [205, 124] on div "Select..." at bounding box center [220, 126] width 133 height 10
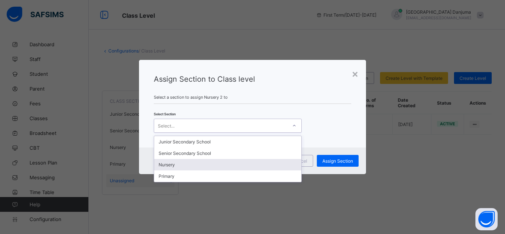
click at [175, 163] on div "Nursery" at bounding box center [227, 164] width 147 height 11
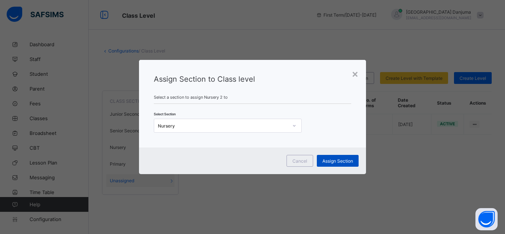
click at [340, 161] on span "Assign Section" at bounding box center [338, 161] width 31 height 6
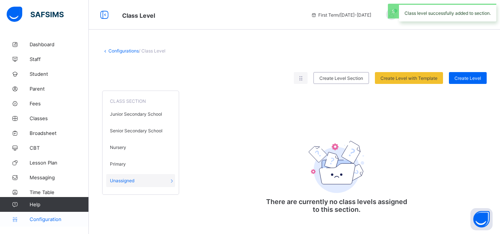
click at [44, 222] on span "Configuration" at bounding box center [59, 219] width 59 height 6
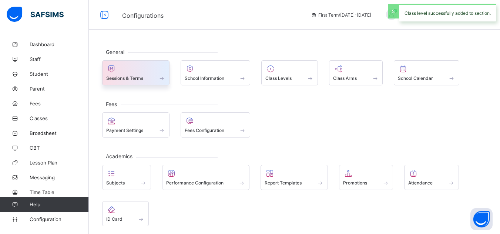
click at [139, 77] on span "Sessions & Terms" at bounding box center [124, 78] width 37 height 6
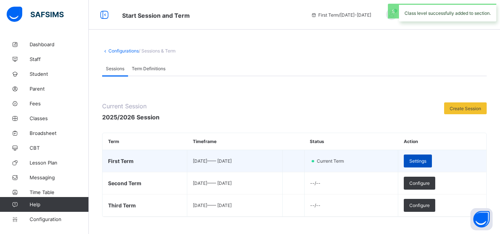
click at [426, 161] on span "Settings" at bounding box center [417, 161] width 17 height 6
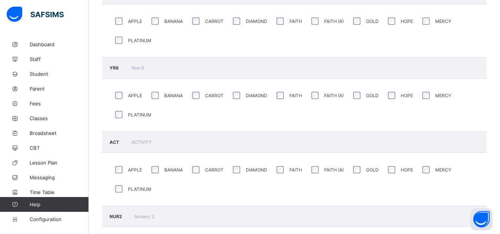
scroll to position [1155, 0]
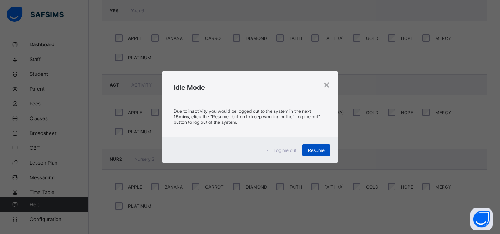
click at [321, 152] on span "Resume" at bounding box center [316, 151] width 17 height 6
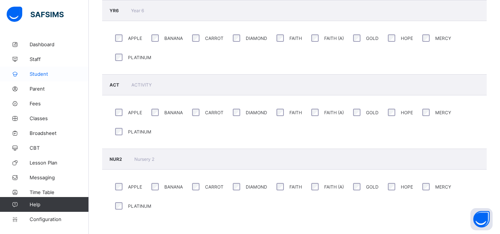
click at [40, 73] on span "Student" at bounding box center [59, 74] width 59 height 6
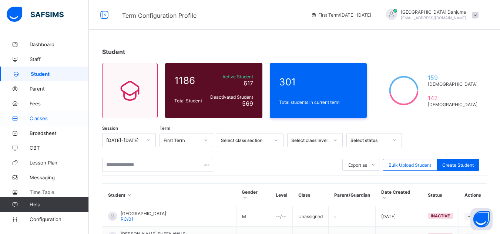
click at [37, 120] on span "Classes" at bounding box center [59, 118] width 59 height 6
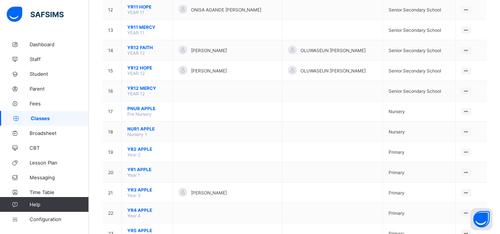
scroll to position [380, 0]
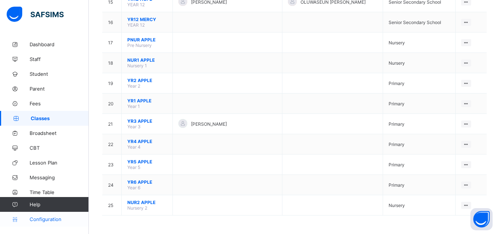
click at [44, 219] on span "Configuration" at bounding box center [59, 219] width 59 height 6
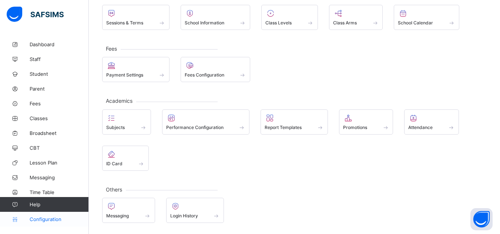
scroll to position [55, 0]
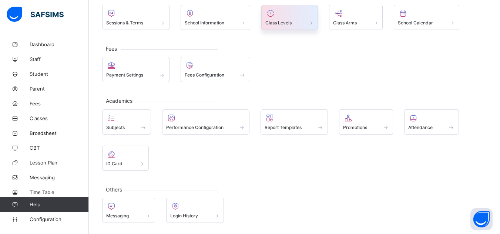
click at [277, 24] on span "Class Levels" at bounding box center [278, 23] width 26 height 6
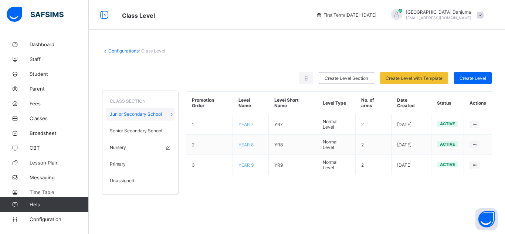
click at [132, 145] on div "Nursery" at bounding box center [140, 147] width 68 height 13
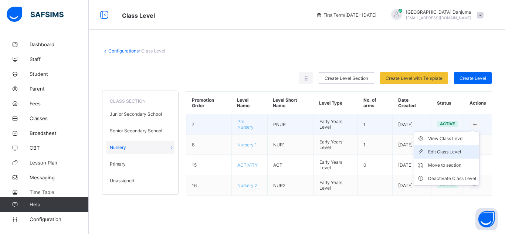
click at [441, 153] on div "Edit Class Level" at bounding box center [452, 151] width 48 height 7
type input "**********"
type input "****"
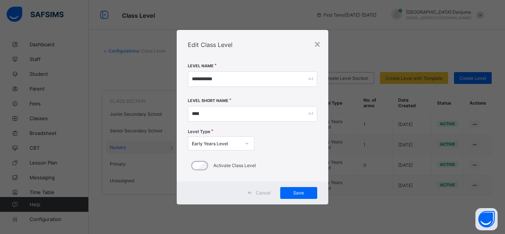
click at [263, 190] on div "Cancel" at bounding box center [260, 193] width 33 height 12
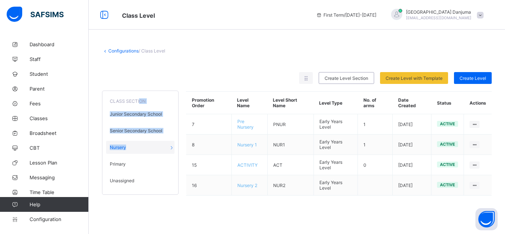
drag, startPoint x: 131, startPoint y: 146, endPoint x: 139, endPoint y: 102, distance: 45.2
click at [139, 102] on div "CLASS SECTION Junior Secondary School Senior Secondary School Nursery Primary U…" at bounding box center [140, 143] width 77 height 104
click at [123, 151] on div "Nursery" at bounding box center [140, 147] width 68 height 13
click at [168, 148] on icon at bounding box center [168, 148] width 6 height 6
type input "*******"
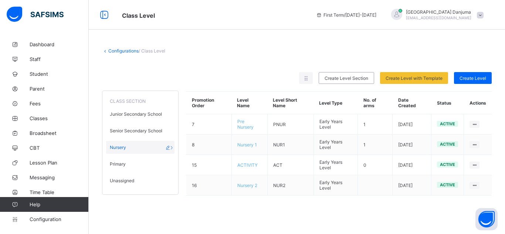
type input "*******"
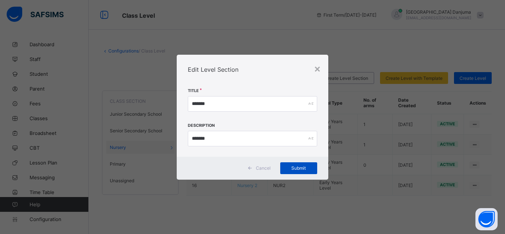
click at [294, 166] on span "Submit" at bounding box center [299, 168] width 26 height 6
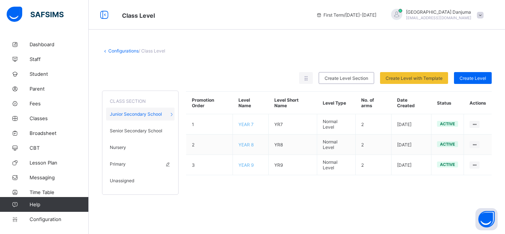
click at [122, 164] on span "Primary" at bounding box center [118, 164] width 16 height 6
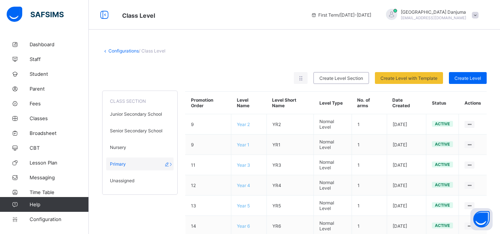
click at [167, 162] on icon at bounding box center [167, 164] width 6 height 6
type input "*******"
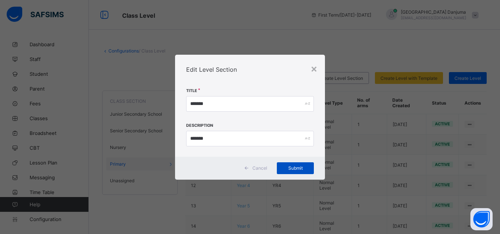
click at [293, 166] on span "Submit" at bounding box center [295, 168] width 26 height 6
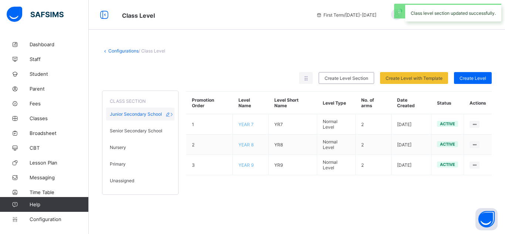
click at [150, 114] on span "Junior Secondary School" at bounding box center [136, 114] width 52 height 6
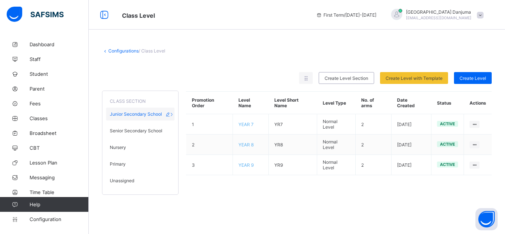
click at [138, 112] on span "Junior Secondary School" at bounding box center [136, 114] width 52 height 6
click at [167, 114] on icon at bounding box center [168, 114] width 6 height 6
type input "**********"
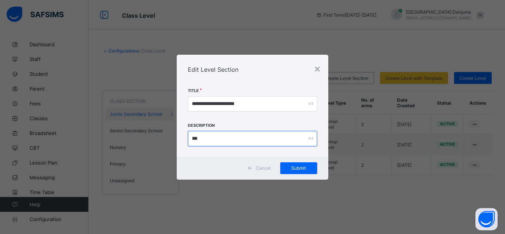
click at [244, 140] on input "***" at bounding box center [252, 139] width 129 height 16
type input "**"
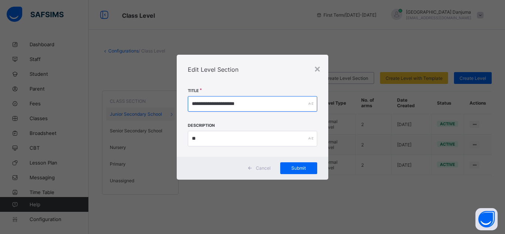
click at [256, 104] on input "**********" at bounding box center [252, 104] width 129 height 16
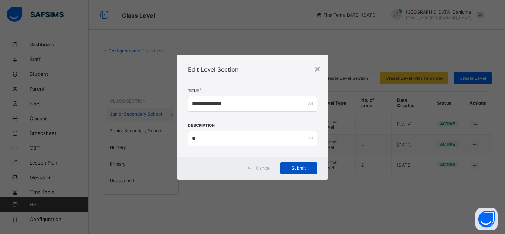
click at [299, 168] on span "Submit" at bounding box center [299, 168] width 26 height 6
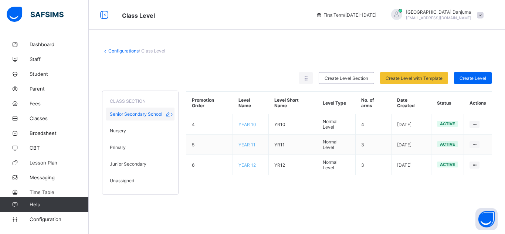
click at [168, 113] on icon at bounding box center [168, 114] width 6 height 6
type input "**********"
type input "***"
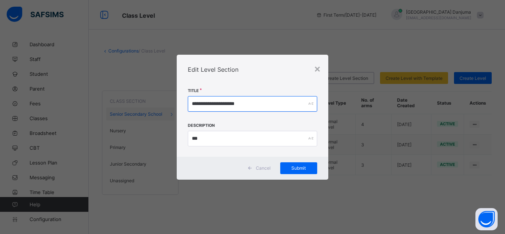
click at [260, 103] on input "**********" at bounding box center [252, 104] width 129 height 16
type input "**********"
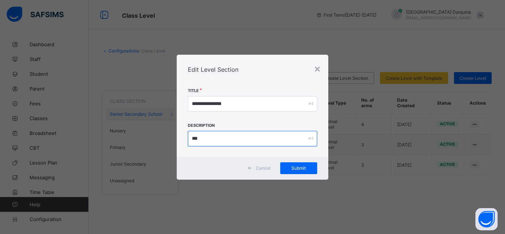
click at [213, 139] on input "***" at bounding box center [252, 139] width 129 height 16
type input "**"
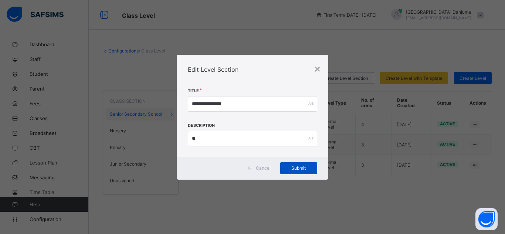
click at [304, 166] on span "Submit" at bounding box center [299, 168] width 26 height 6
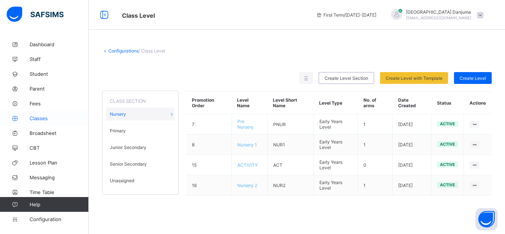
click at [34, 118] on span "Classes" at bounding box center [59, 118] width 59 height 6
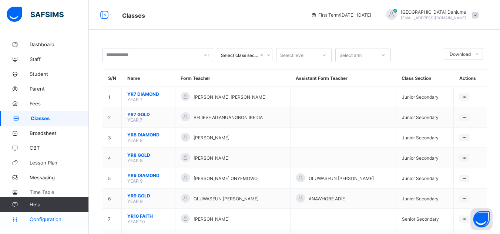
click at [50, 219] on span "Configuration" at bounding box center [59, 219] width 59 height 6
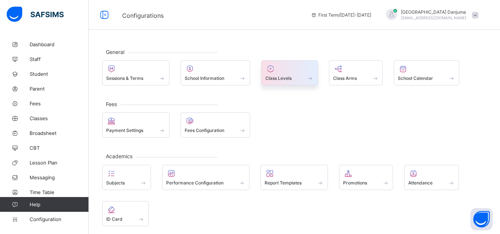
click at [277, 77] on span "Class Levels" at bounding box center [278, 78] width 26 height 6
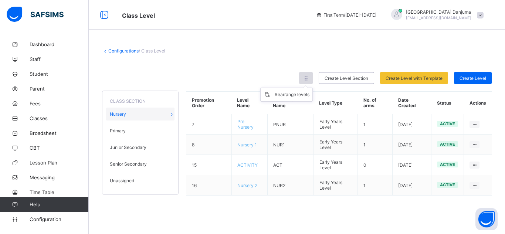
click at [308, 78] on icon at bounding box center [306, 78] width 6 height 6
click at [265, 93] on icon at bounding box center [269, 94] width 11 height 7
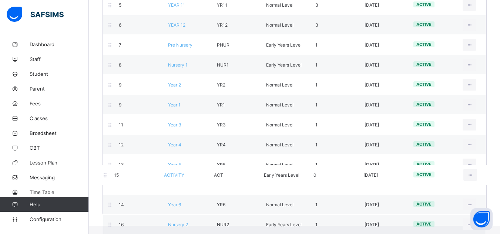
scroll to position [200, 0]
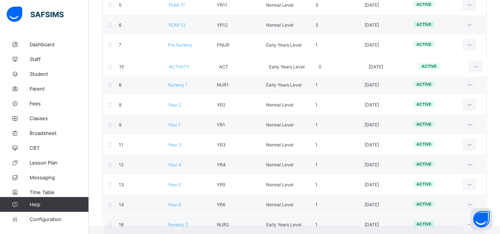
drag, startPoint x: 203, startPoint y: 194, endPoint x: 202, endPoint y: 65, distance: 128.8
click at [202, 65] on div "Promotion Order Level Name Level Short Name Level Type No. of arms Date Created…" at bounding box center [294, 58] width 384 height 314
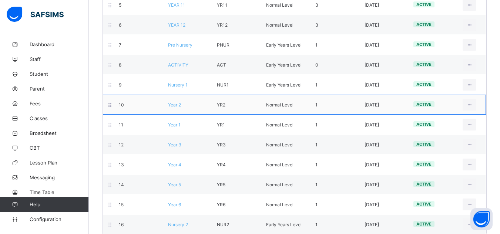
drag, startPoint x: 182, startPoint y: 224, endPoint x: 190, endPoint y: 96, distance: 128.3
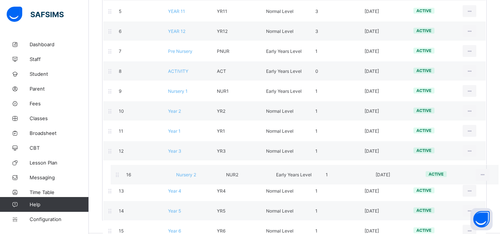
scroll to position [194, 0]
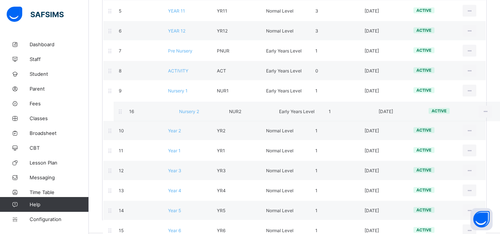
drag, startPoint x: 190, startPoint y: 96, endPoint x: 189, endPoint y: 107, distance: 11.2
click at [189, 107] on div "Promotion Order Level Name Level Short Name Level Type No. of arms Date Created…" at bounding box center [294, 64] width 384 height 314
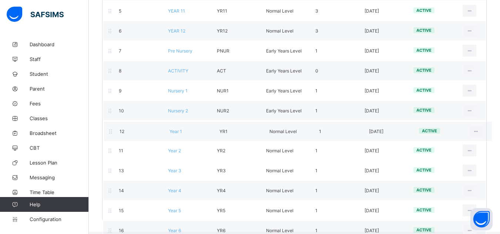
drag, startPoint x: 180, startPoint y: 153, endPoint x: 181, endPoint y: 131, distance: 21.8
click at [181, 131] on div "Promotion Order Level Name Level Short Name Level Type No. of arms Date Created…" at bounding box center [294, 64] width 384 height 314
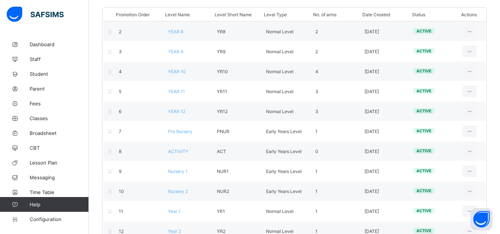
scroll to position [192, 0]
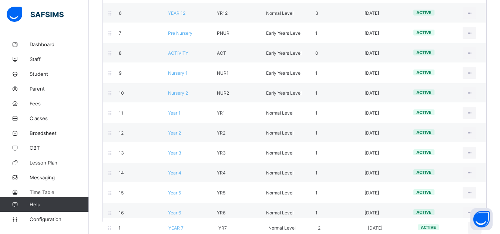
drag, startPoint x: 198, startPoint y: 92, endPoint x: 198, endPoint y: 234, distance: 141.7
click at [198, 234] on html "Class Level First Term / 2025-2026 Iranyang Danjuma danjumaijoro+1@flexisaf.com…" at bounding box center [250, 21] width 500 height 426
drag, startPoint x: 188, startPoint y: 127, endPoint x: 189, endPoint y: 234, distance: 107.3
click at [189, 234] on div "Configurations / Class Level Rearrange Class Level by dragging and dropping eac…" at bounding box center [294, 39] width 411 height 389
drag, startPoint x: 181, startPoint y: 127, endPoint x: 178, endPoint y: 240, distance: 113.2
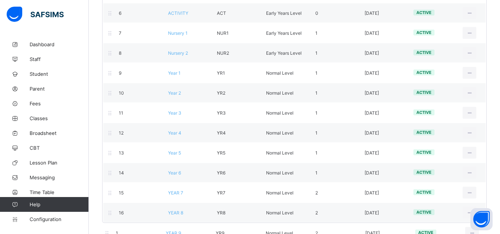
click at [178, 234] on html "Class Level First Term / 2025-2026 Iranyang Danjuma danjumaijoro+1@flexisaf.com…" at bounding box center [250, 21] width 500 height 426
drag, startPoint x: 180, startPoint y: 124, endPoint x: 178, endPoint y: 233, distance: 109.5
click at [178, 233] on div "Configurations / Class Level Rearrange Class Level by dragging and dropping eac…" at bounding box center [294, 39] width 411 height 389
drag, startPoint x: 180, startPoint y: 126, endPoint x: 183, endPoint y: 232, distance: 106.2
click at [183, 232] on div "Configurations / Class Level Rearrange Class Level by dragging and dropping eac…" at bounding box center [294, 39] width 411 height 389
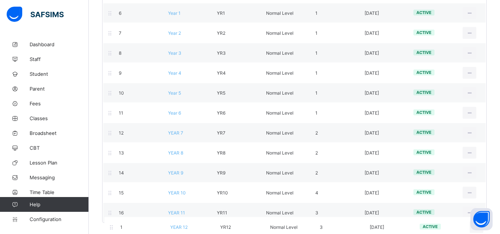
drag, startPoint x: 182, startPoint y: 126, endPoint x: 184, endPoint y: 233, distance: 106.9
click at [184, 233] on div "Configurations / Class Level Rearrange Class Level by dragging and dropping eac…" at bounding box center [294, 39] width 411 height 389
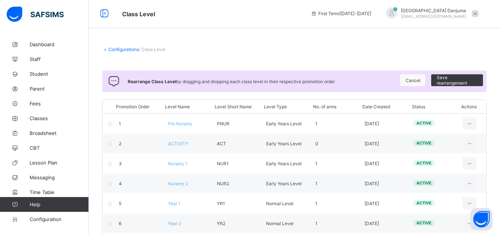
scroll to position [0, 0]
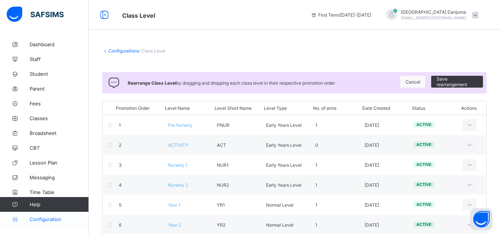
click at [51, 220] on span "Configuration" at bounding box center [59, 219] width 59 height 6
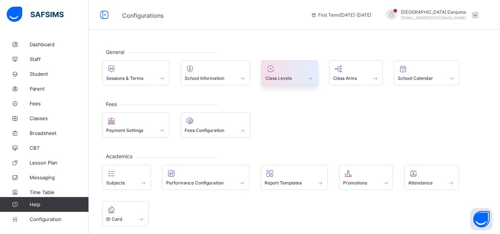
click at [284, 76] on span "Class Levels" at bounding box center [278, 78] width 26 height 6
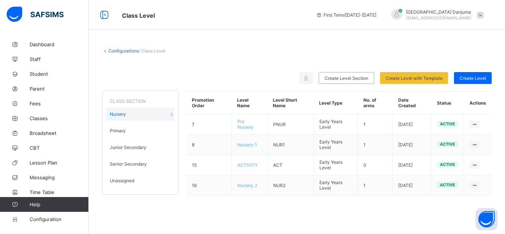
click at [124, 179] on span "Unassigned" at bounding box center [122, 181] width 24 height 6
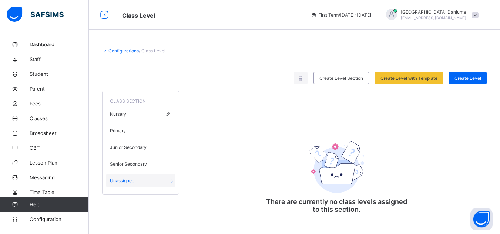
click at [123, 114] on span "Nursery" at bounding box center [118, 114] width 16 height 6
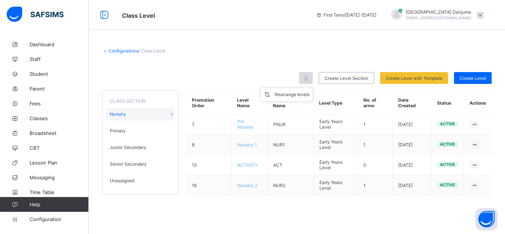
click at [306, 78] on icon at bounding box center [306, 78] width 6 height 6
click at [287, 95] on div "Rearrange levels" at bounding box center [292, 94] width 35 height 7
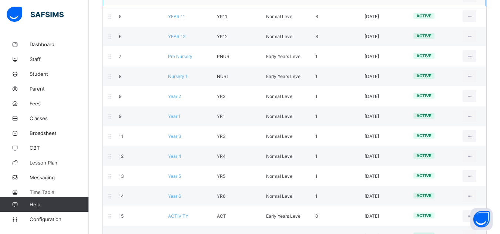
scroll to position [212, 0]
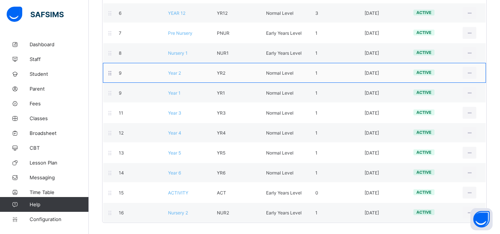
drag, startPoint x: 231, startPoint y: 214, endPoint x: 224, endPoint y: 79, distance: 135.2
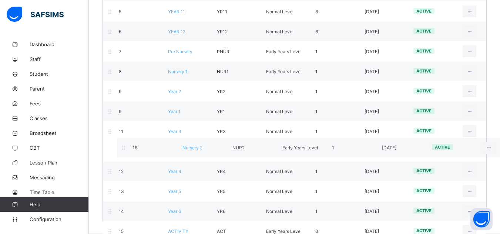
scroll to position [195, 0]
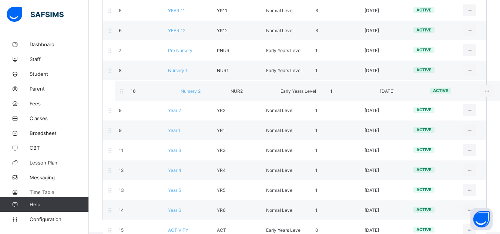
drag, startPoint x: 224, startPoint y: 79, endPoint x: 193, endPoint y: 89, distance: 32.8
click at [193, 89] on div "Promotion Order Level Name Level Short Name Level Type No. of arms Date Created…" at bounding box center [294, 63] width 384 height 314
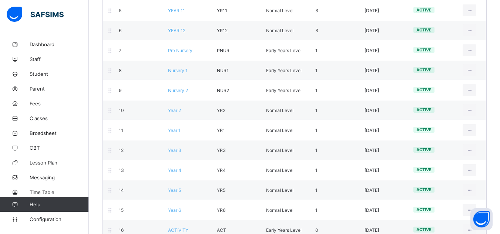
scroll to position [194, 0]
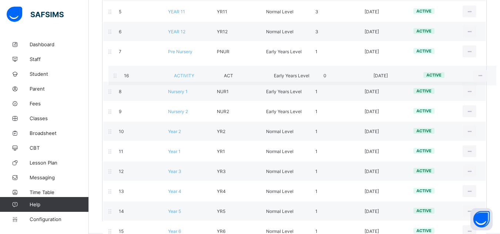
drag, startPoint x: 175, startPoint y: 230, endPoint x: 180, endPoint y: 73, distance: 157.0
click at [180, 73] on div "Promotion Order Level Name Level Short Name Level Type No. of arms Date Created…" at bounding box center [294, 65] width 384 height 314
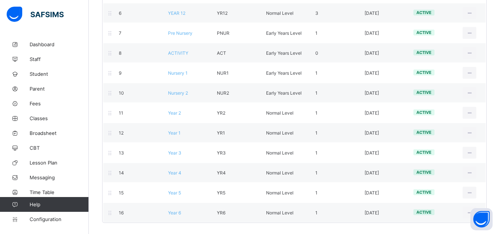
scroll to position [200, 0]
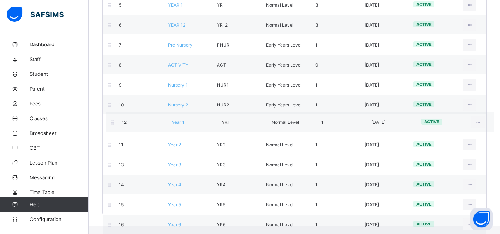
drag, startPoint x: 176, startPoint y: 135, endPoint x: 179, endPoint y: 122, distance: 13.3
click at [179, 122] on div "Promotion Order Level Name Level Short Name Level Type No. of arms Date Created…" at bounding box center [294, 58] width 384 height 314
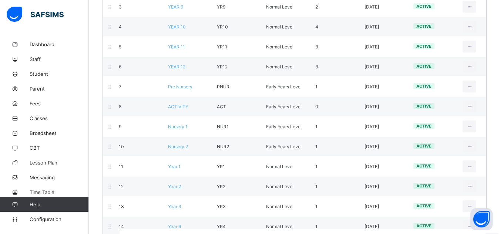
scroll to position [192, 0]
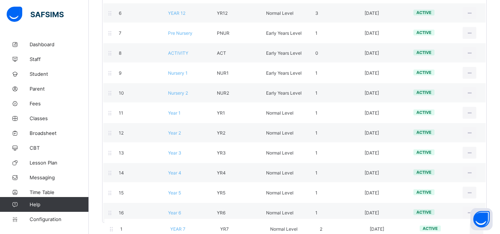
drag, startPoint x: 176, startPoint y: 27, endPoint x: 178, endPoint y: 234, distance: 206.8
click at [178, 234] on div "Configurations / Class Level Rearrange Class Level by dragging and dropping eac…" at bounding box center [294, 39] width 411 height 389
drag, startPoint x: 176, startPoint y: 111, endPoint x: 174, endPoint y: 232, distance: 120.3
click at [174, 232] on div "Configurations / Class Level Rearrange Class Level by dragging and dropping eac…" at bounding box center [294, 39] width 411 height 389
drag, startPoint x: 177, startPoint y: 126, endPoint x: 175, endPoint y: 232, distance: 106.6
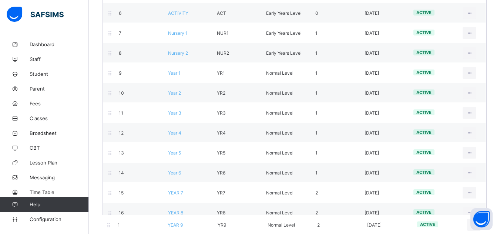
click at [175, 232] on div "Configurations / Class Level Rearrange Class Level by dragging and dropping eac…" at bounding box center [294, 39] width 411 height 389
drag, startPoint x: 178, startPoint y: 125, endPoint x: 180, endPoint y: 235, distance: 110.7
click at [180, 234] on html "Class Level First Term / 2025-2026 Iranyang Danjuma danjumaijoro+1@flexisaf.com…" at bounding box center [250, 21] width 500 height 426
drag, startPoint x: 177, startPoint y: 124, endPoint x: 168, endPoint y: 231, distance: 108.0
click at [168, 231] on div "Configurations / Class Level Rearrange Class Level by dragging and dropping eac…" at bounding box center [294, 39] width 411 height 389
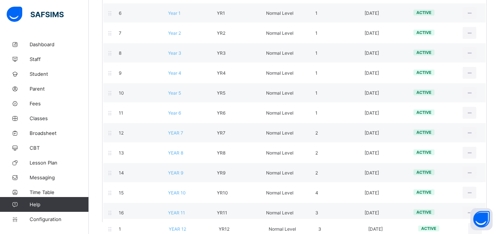
drag, startPoint x: 176, startPoint y: 124, endPoint x: 176, endPoint y: 231, distance: 106.6
click at [176, 231] on div "Configurations / Class Level Rearrange Class Level by dragging and dropping eac…" at bounding box center [294, 39] width 411 height 389
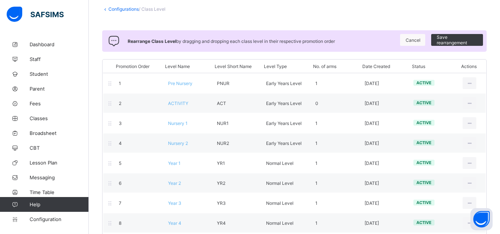
scroll to position [41, 0]
click at [458, 39] on span "Save rearrangement" at bounding box center [457, 40] width 41 height 11
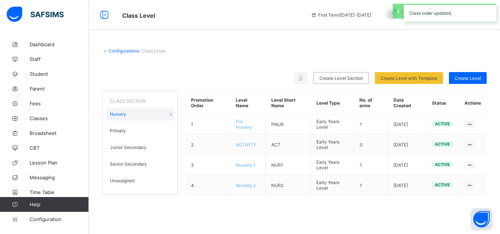
scroll to position [0, 0]
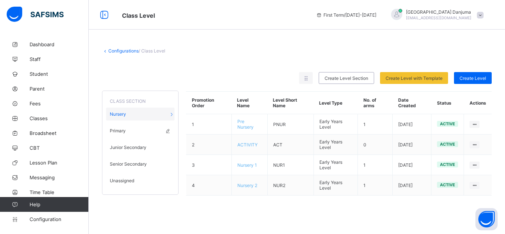
click at [132, 131] on div "Primary" at bounding box center [140, 130] width 68 height 13
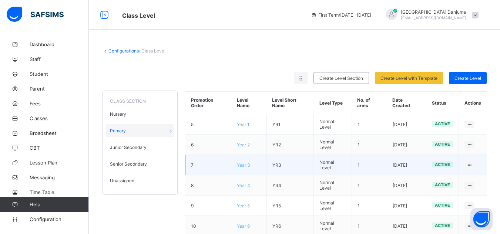
scroll to position [21, 0]
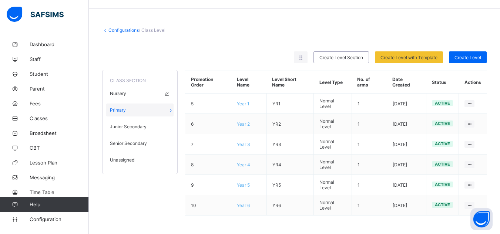
click at [117, 92] on span "Nursery" at bounding box center [118, 94] width 16 height 6
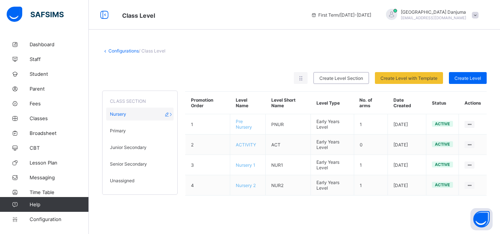
scroll to position [0, 0]
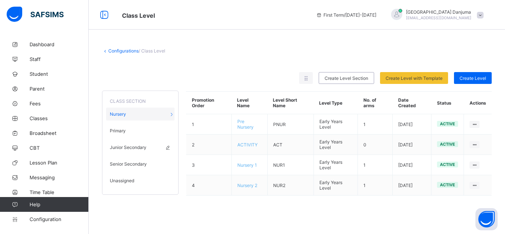
click at [127, 146] on span "Junior Secondary" at bounding box center [128, 148] width 37 height 6
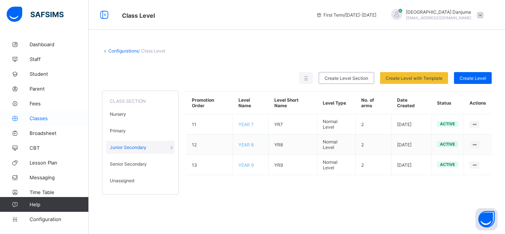
click at [39, 117] on span "Classes" at bounding box center [59, 118] width 59 height 6
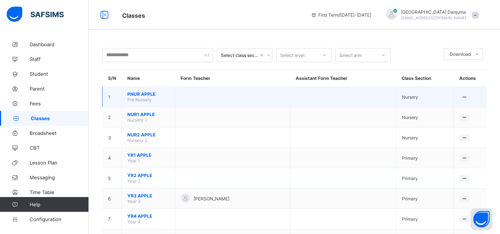
click at [138, 93] on span "PNUR APPLE" at bounding box center [148, 94] width 42 height 6
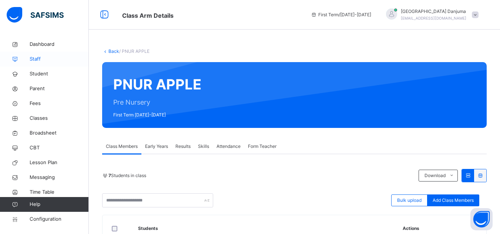
click at [37, 59] on span "Staff" at bounding box center [59, 58] width 59 height 7
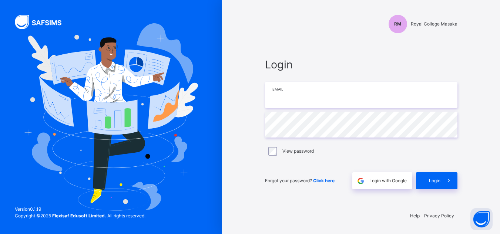
type input "**********"
